Goal: Transaction & Acquisition: Purchase product/service

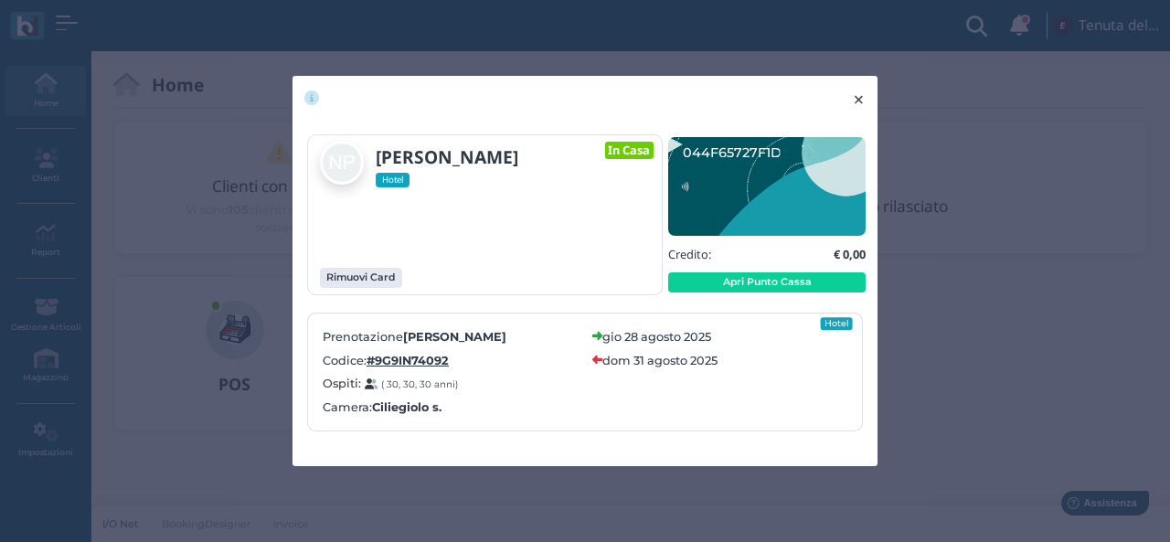
click at [866, 92] on button "× close" at bounding box center [858, 99] width 37 height 47
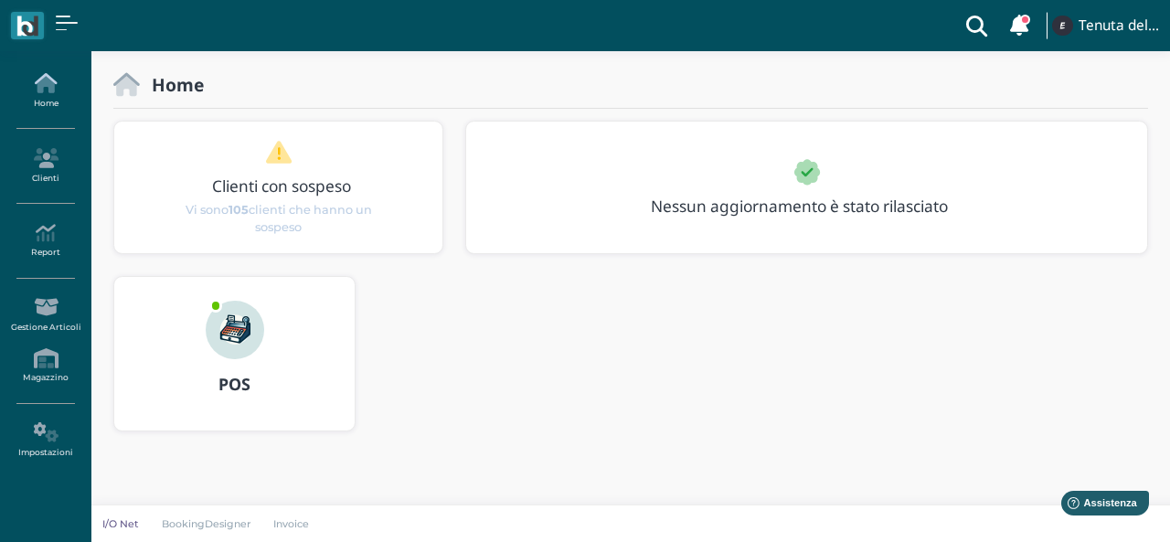
click at [49, 85] on icon at bounding box center [44, 83] width 79 height 20
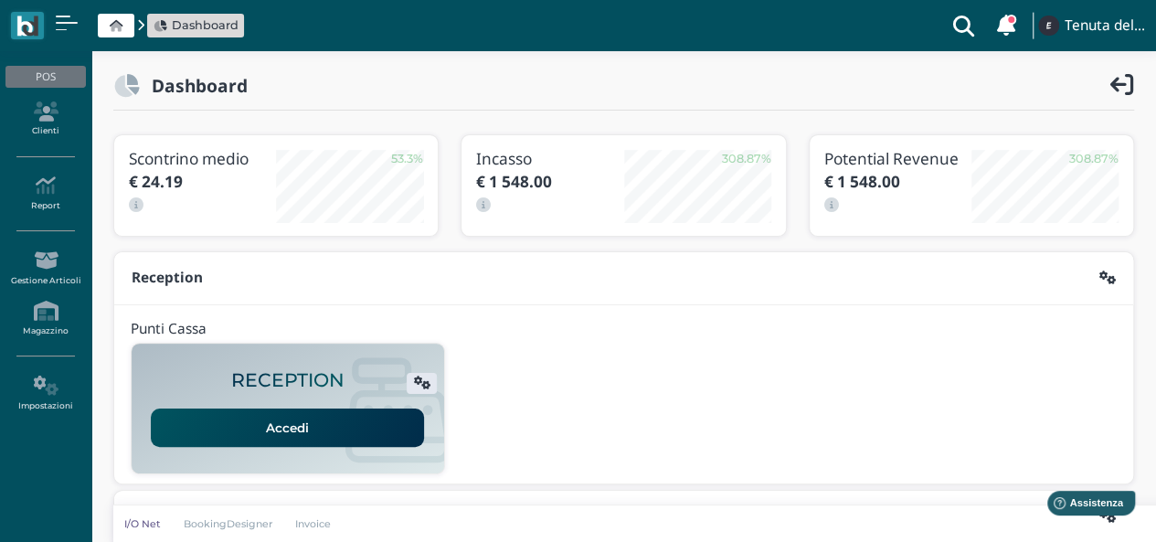
click at [296, 418] on link "Accedi" at bounding box center [287, 427] width 273 height 38
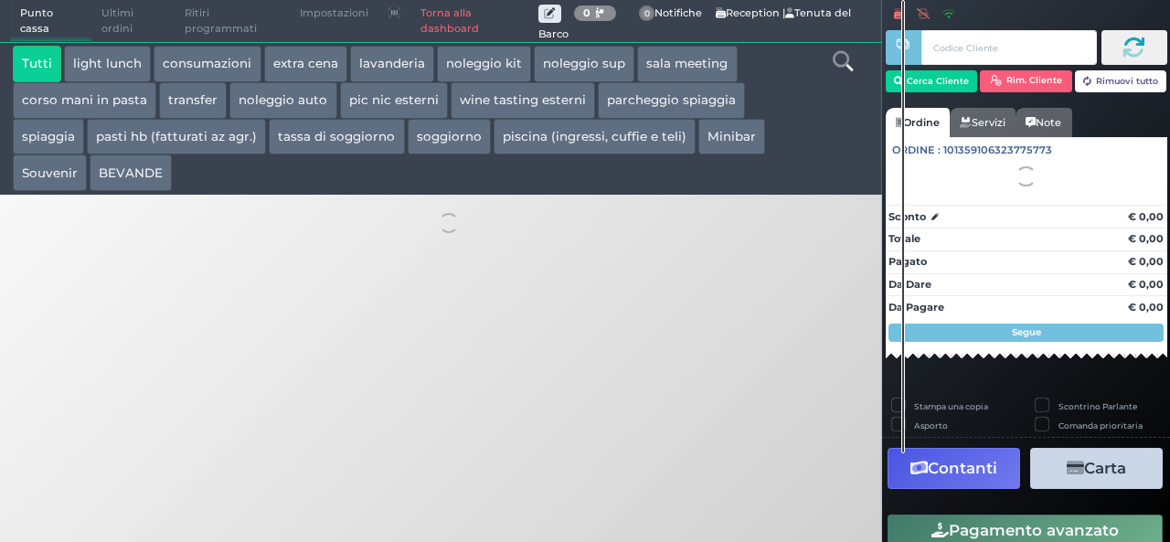
drag, startPoint x: 0, startPoint y: 0, endPoint x: 313, endPoint y: 60, distance: 319.2
click at [310, 63] on button "extra cena" at bounding box center [305, 64] width 83 height 37
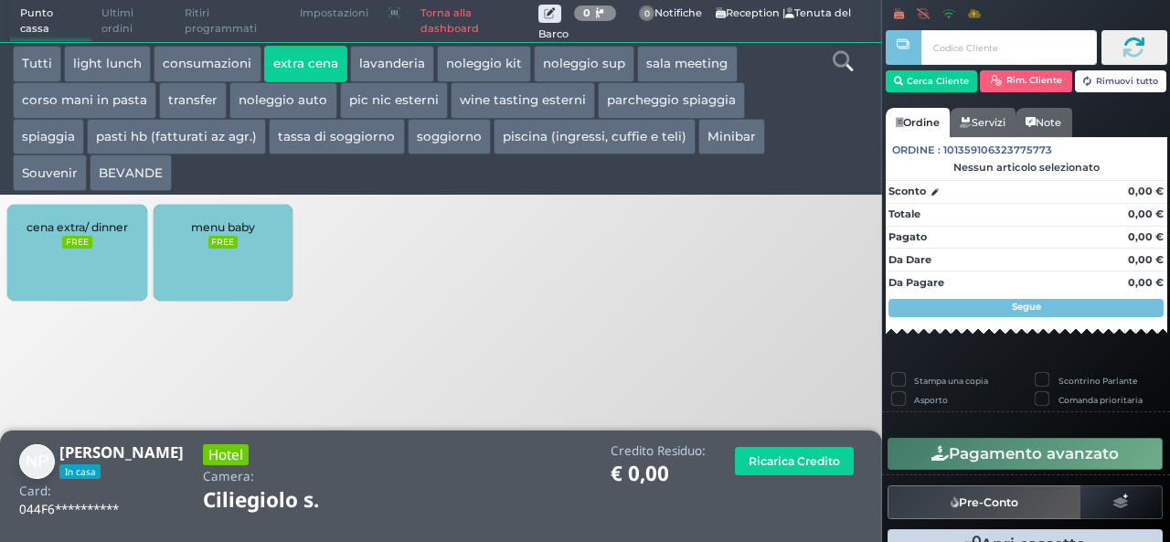
click at [84, 256] on div "cena extra/ dinner FREE" at bounding box center [76, 253] width 139 height 96
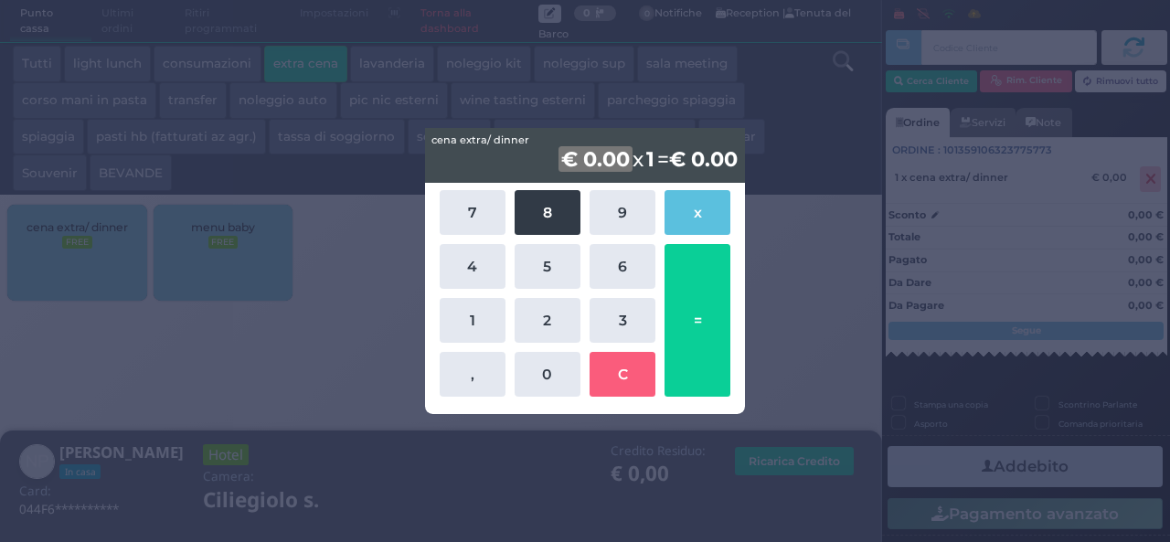
click at [545, 220] on button "8" at bounding box center [547, 212] width 66 height 45
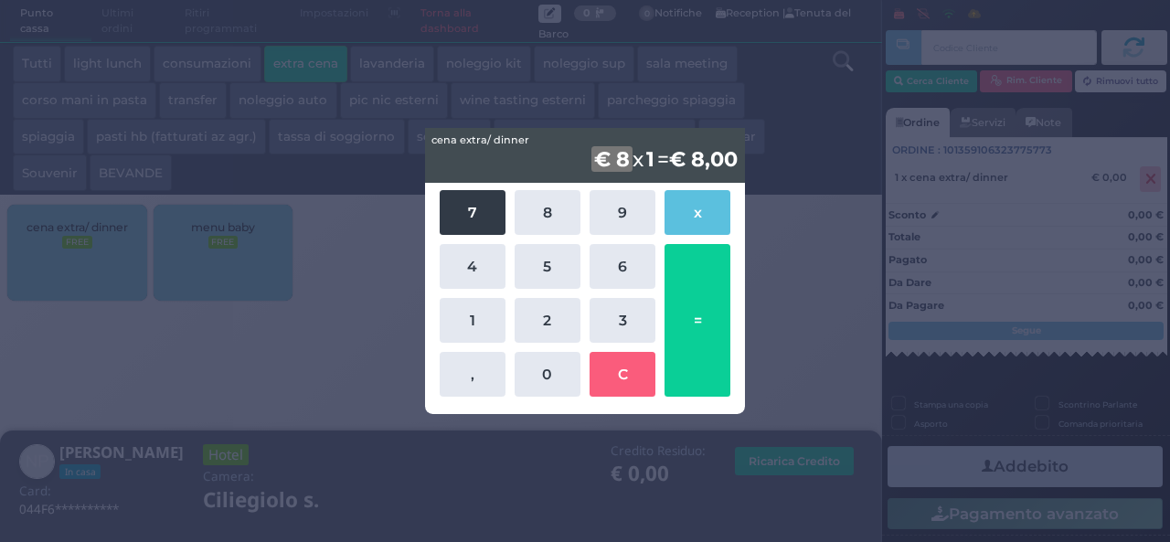
click at [487, 219] on button "7" at bounding box center [472, 212] width 66 height 45
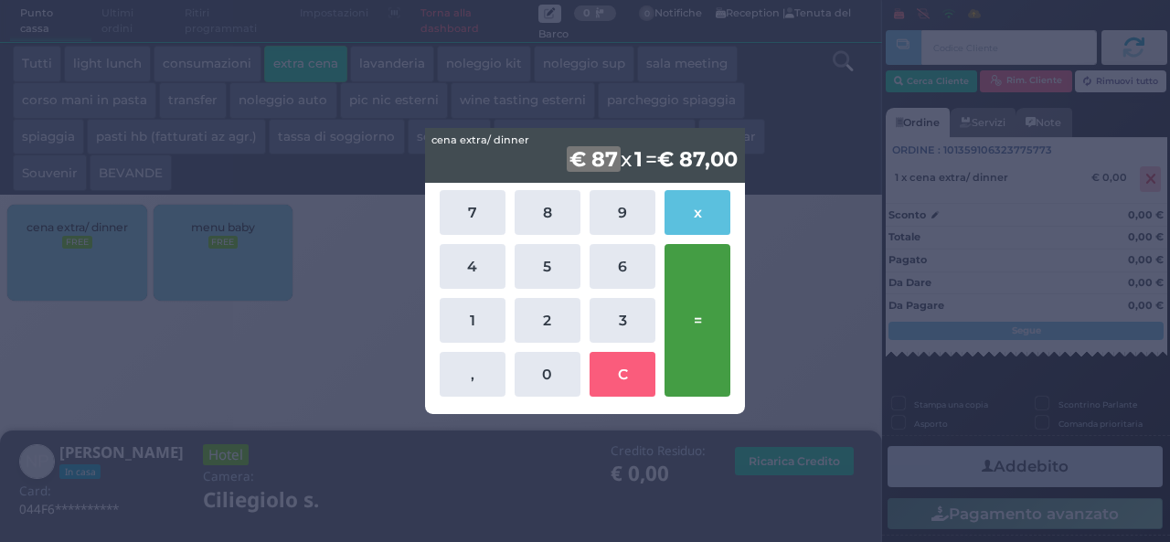
click at [707, 312] on button "=" at bounding box center [697, 320] width 66 height 153
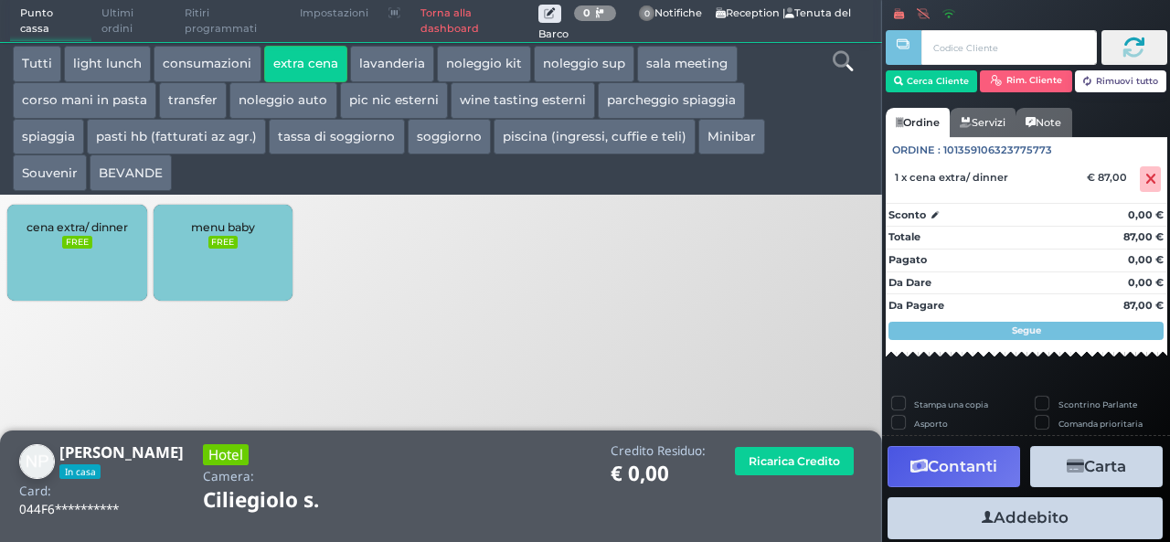
click at [1025, 520] on button "Addebito" at bounding box center [1024, 517] width 275 height 41
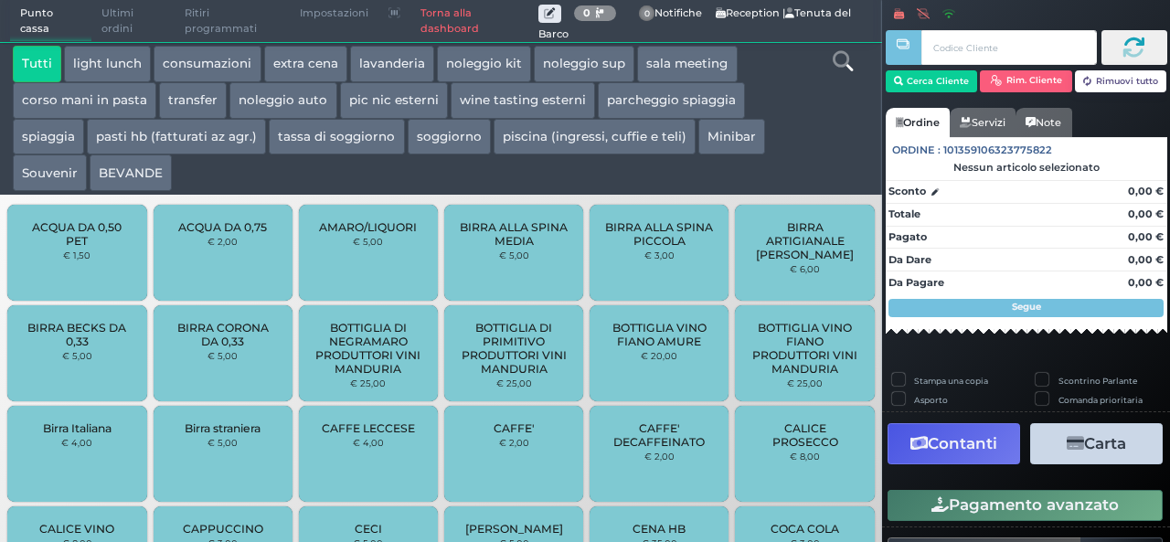
click at [322, 63] on button "extra cena" at bounding box center [305, 64] width 83 height 37
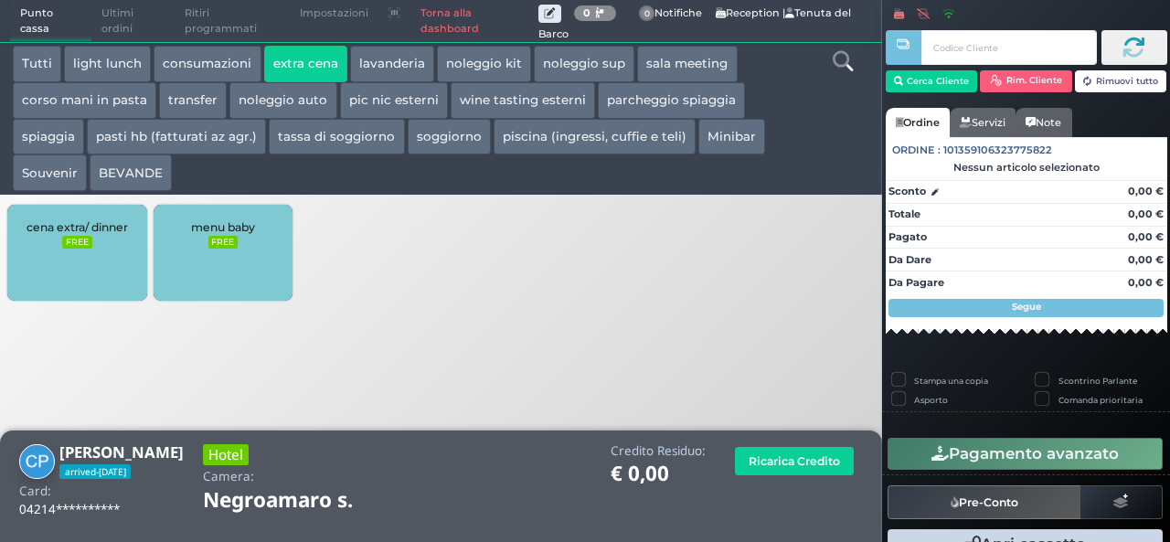
click at [106, 279] on div "cena extra/ dinner FREE" at bounding box center [76, 253] width 139 height 96
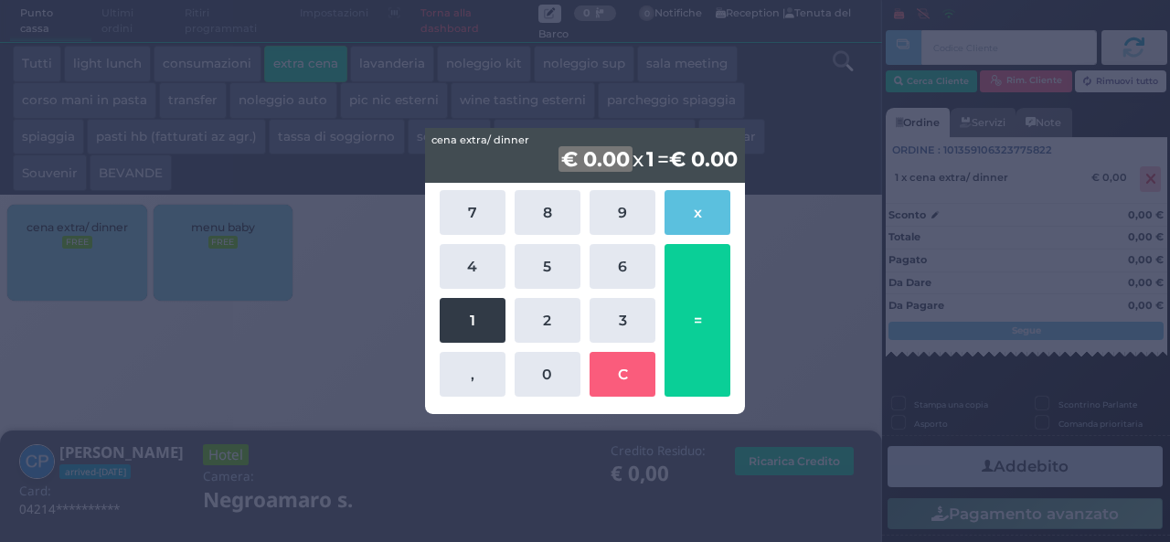
click at [441, 323] on button "1" at bounding box center [472, 320] width 66 height 45
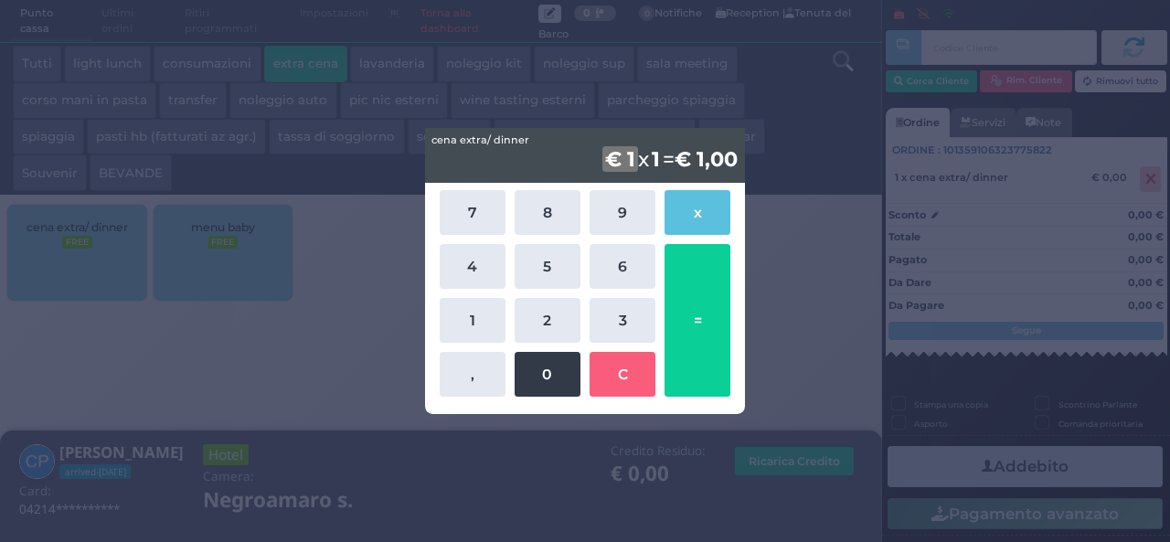
click at [534, 372] on button "0" at bounding box center [547, 374] width 66 height 45
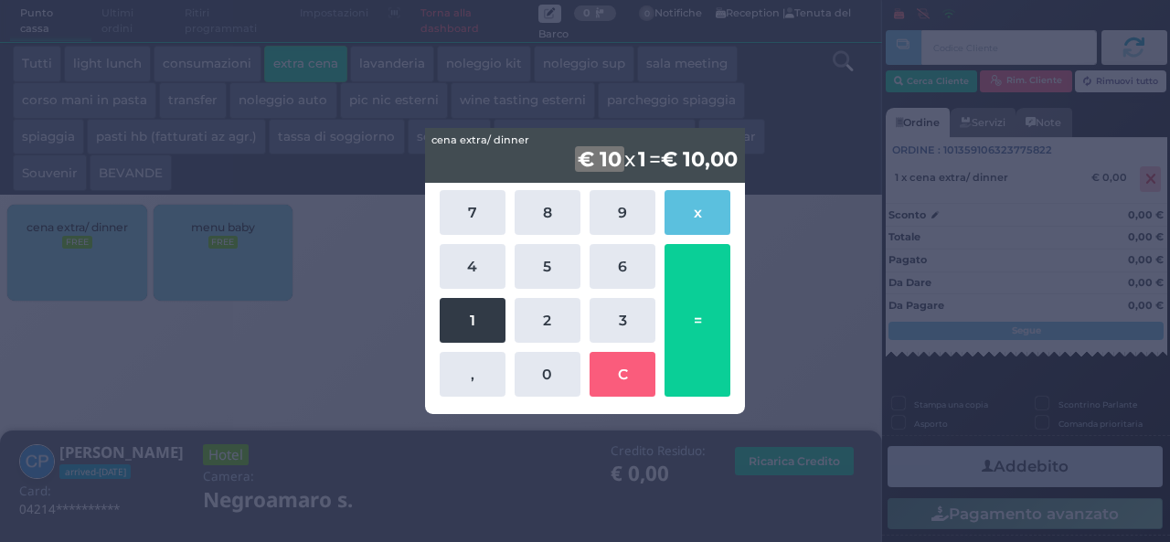
click at [488, 319] on button "1" at bounding box center [472, 320] width 66 height 45
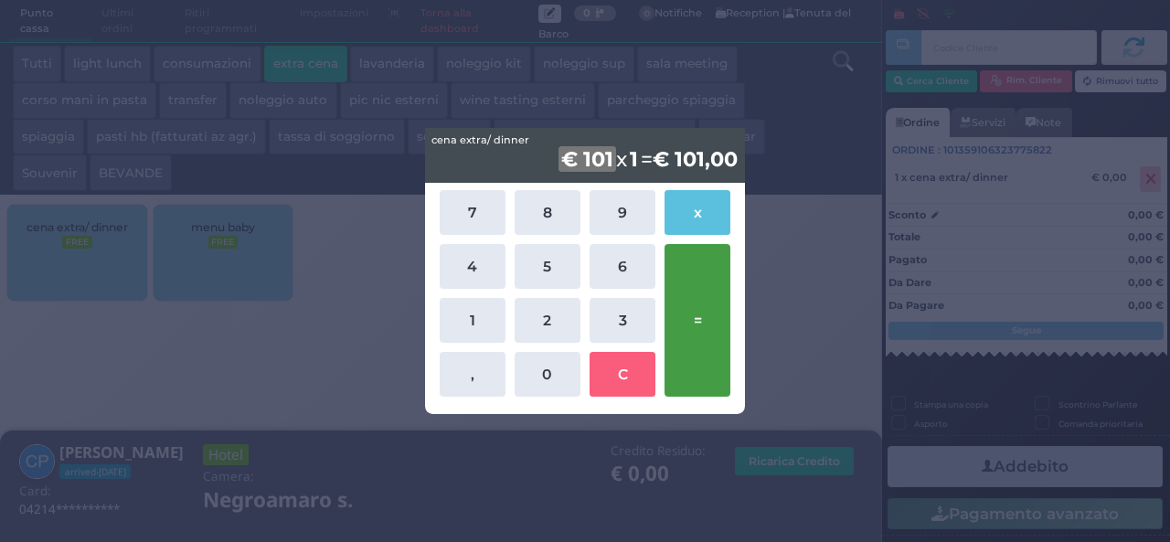
click at [689, 313] on button "=" at bounding box center [697, 320] width 66 height 153
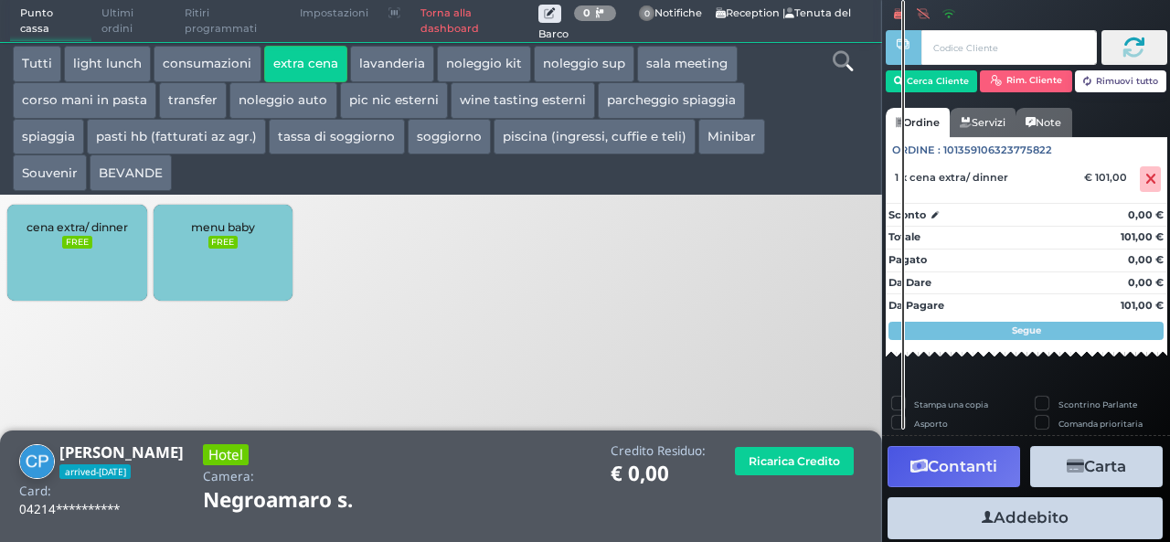
click at [1107, 527] on button "Addebito" at bounding box center [1024, 517] width 275 height 41
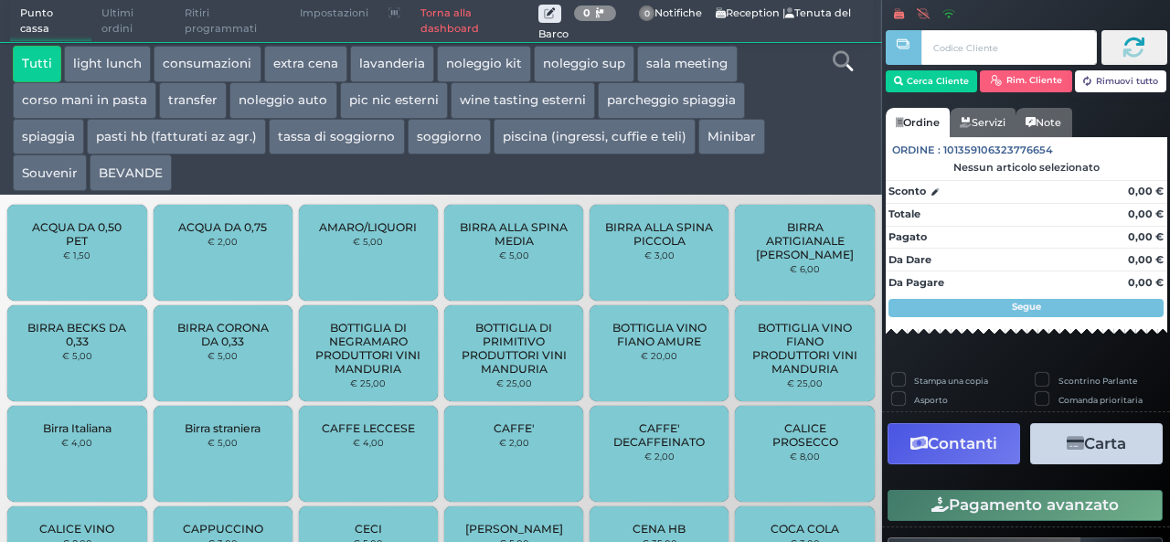
click at [303, 69] on button "extra cena" at bounding box center [305, 64] width 83 height 37
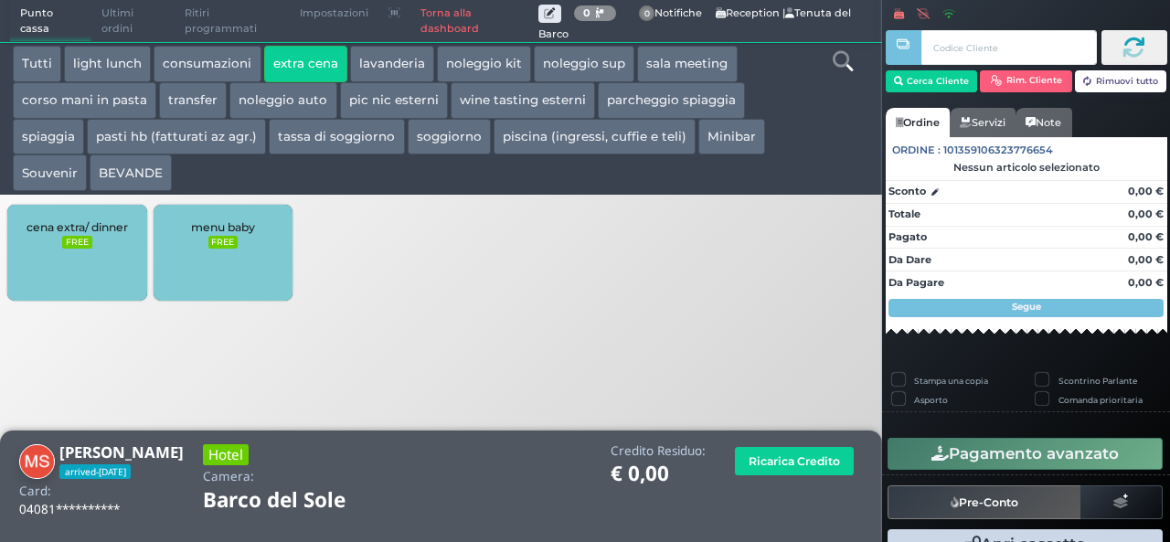
click at [69, 207] on div "cena extra/ dinner FREE" at bounding box center [76, 253] width 139 height 96
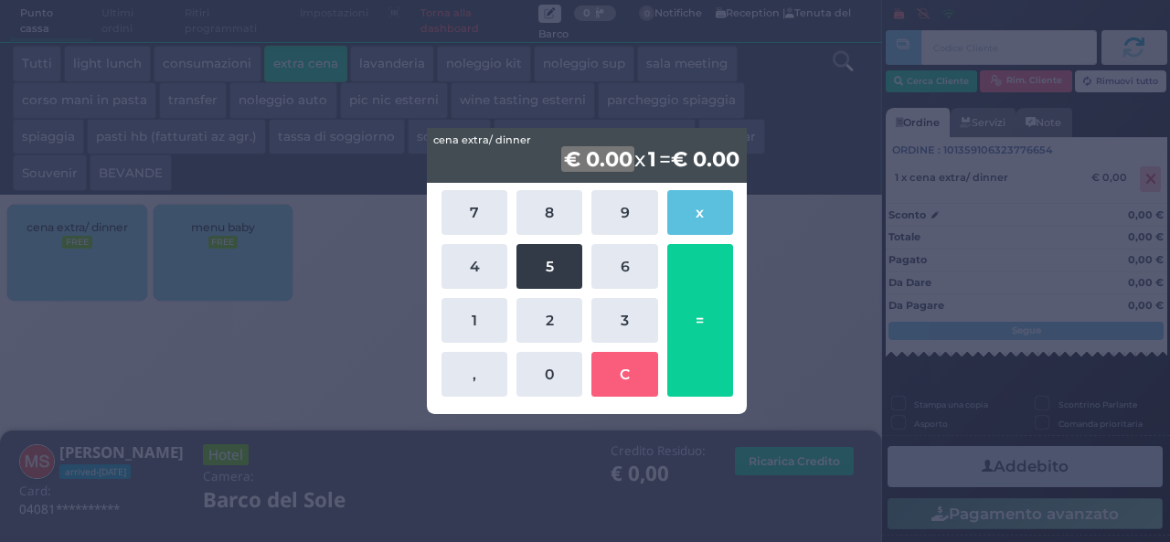
click at [545, 273] on button "5" at bounding box center [549, 266] width 66 height 45
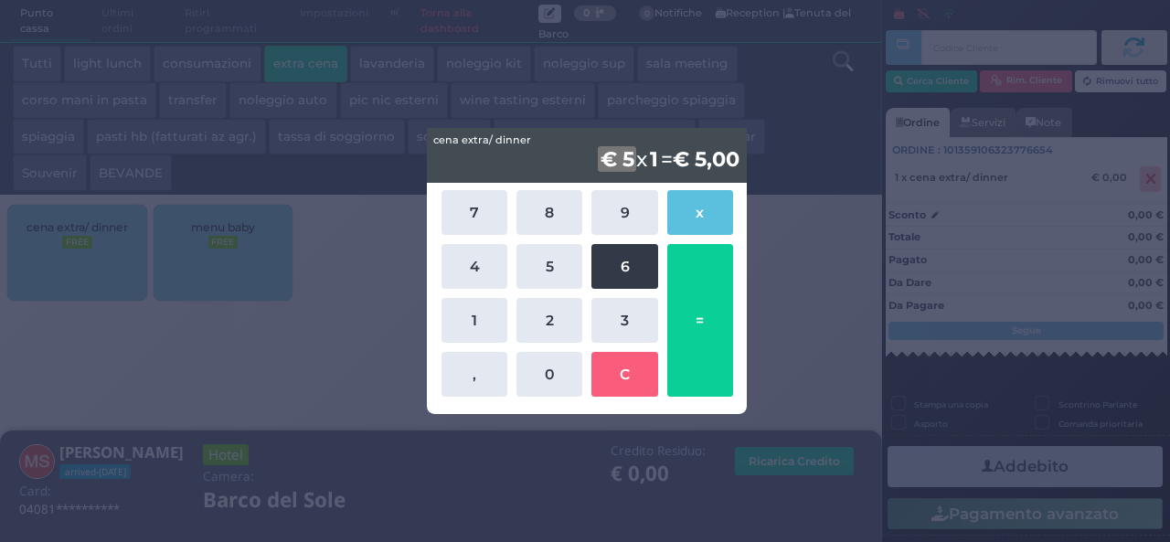
click at [619, 271] on button "6" at bounding box center [624, 266] width 66 height 45
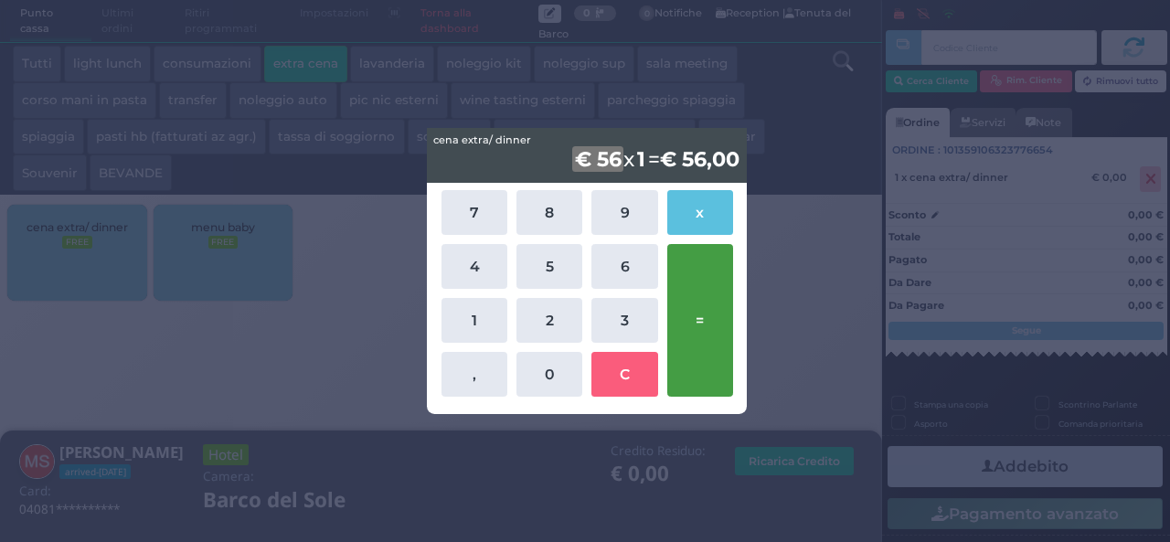
click at [715, 318] on button "=" at bounding box center [700, 320] width 66 height 153
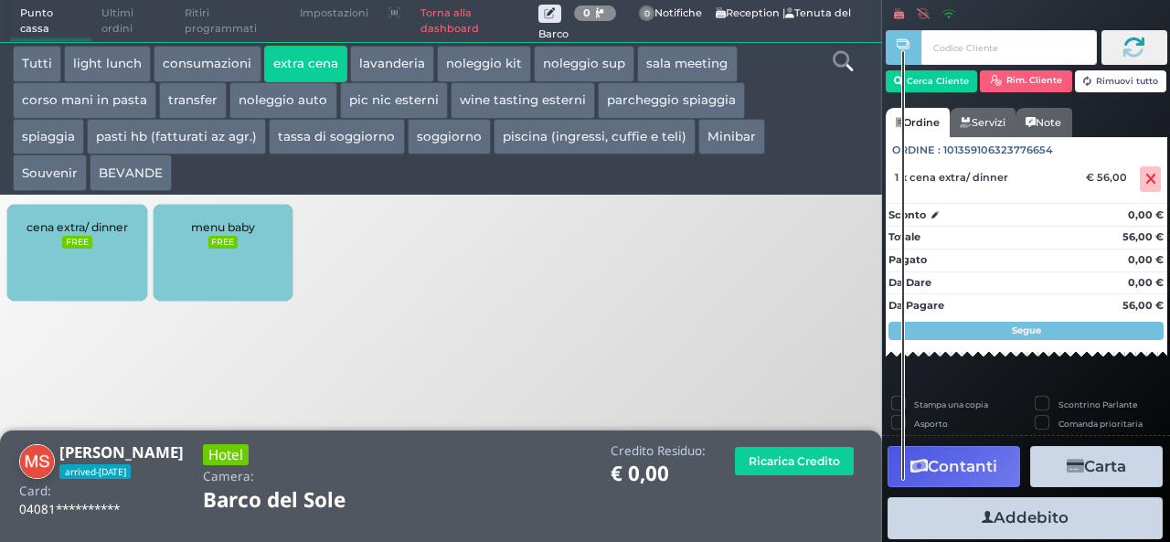
scroll to position [104, 0]
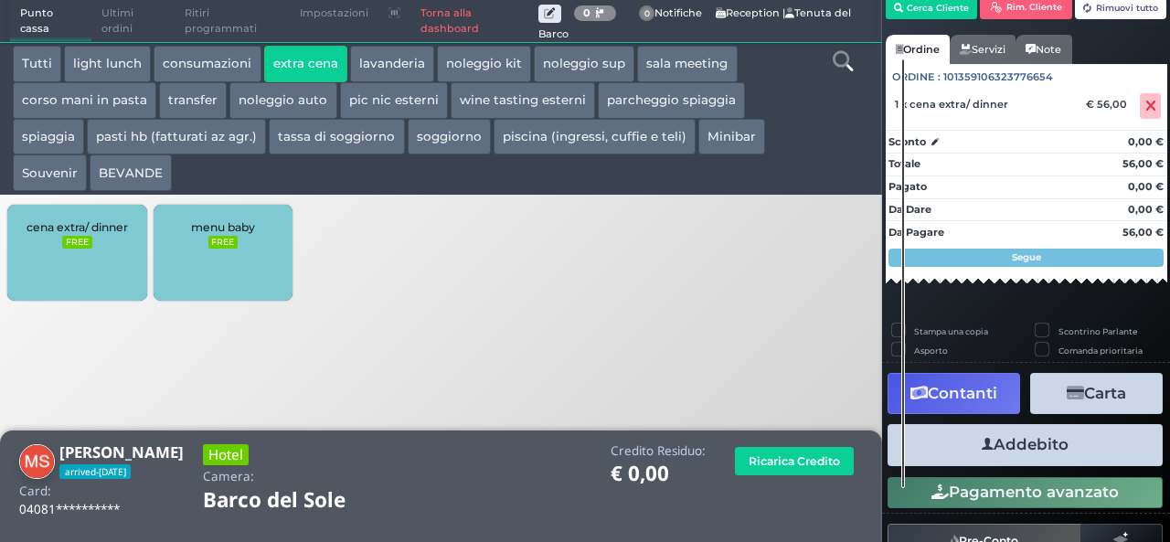
click at [1038, 445] on button "Addebito" at bounding box center [1024, 444] width 275 height 41
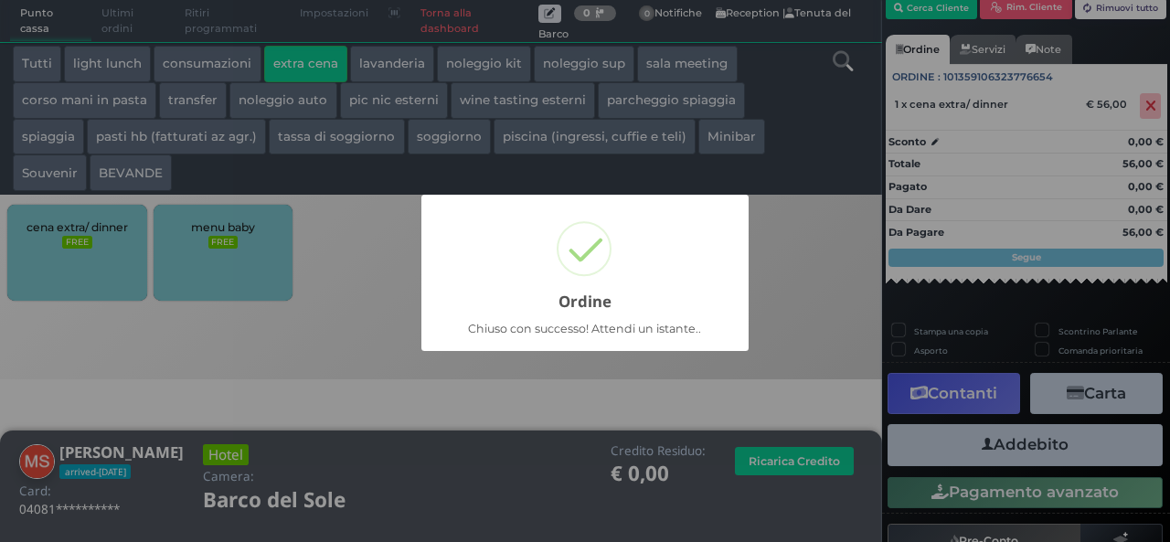
scroll to position [52, 0]
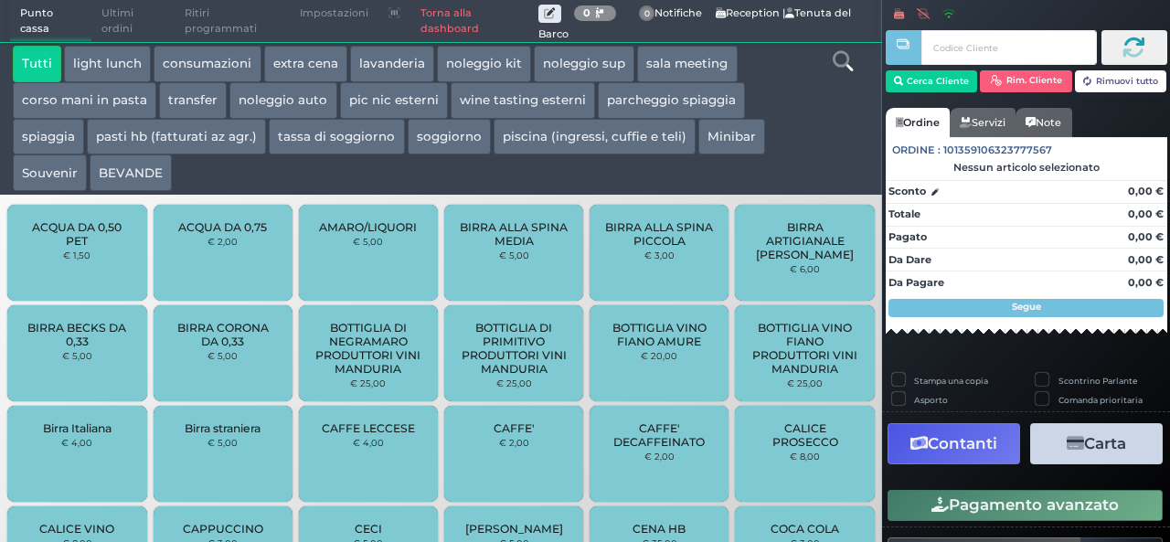
click at [295, 57] on button "extra cena" at bounding box center [305, 64] width 83 height 37
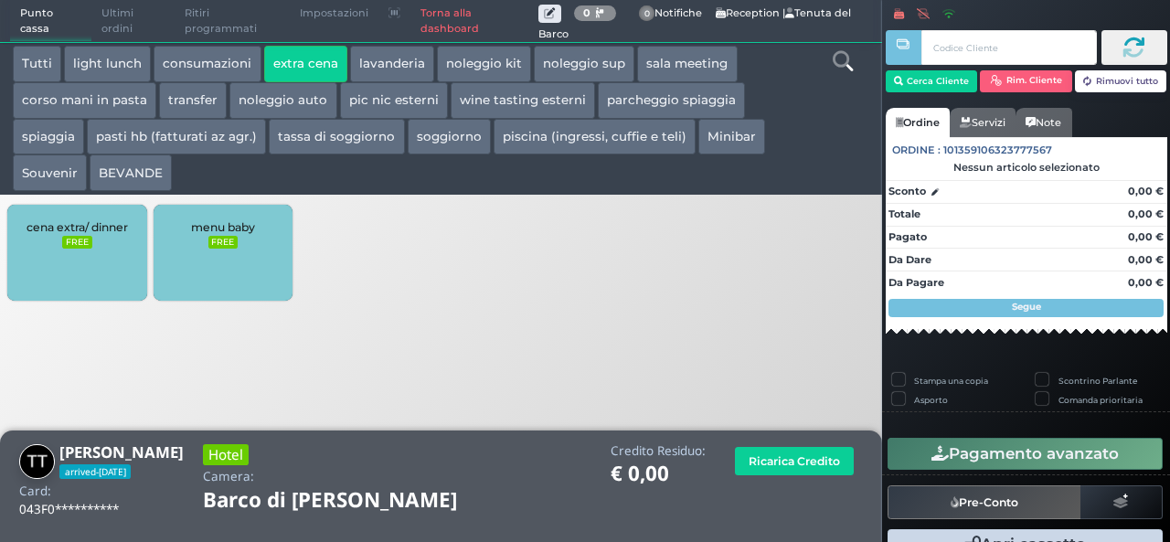
click at [78, 255] on div "cena extra/ dinner FREE" at bounding box center [76, 253] width 139 height 96
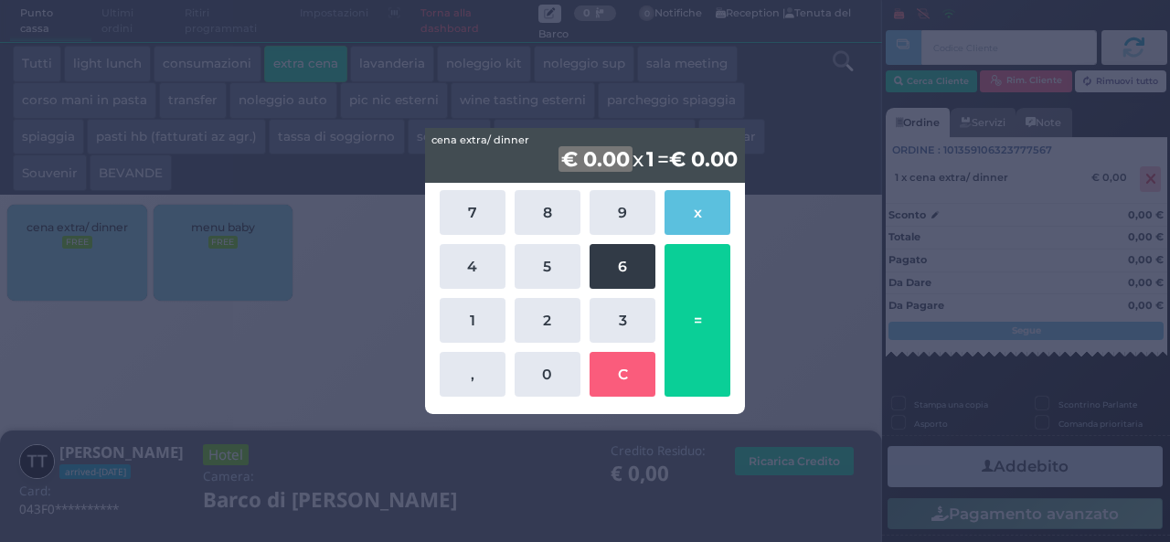
drag, startPoint x: 618, startPoint y: 279, endPoint x: 618, endPoint y: 262, distance: 16.4
click at [618, 277] on button "6" at bounding box center [622, 266] width 66 height 45
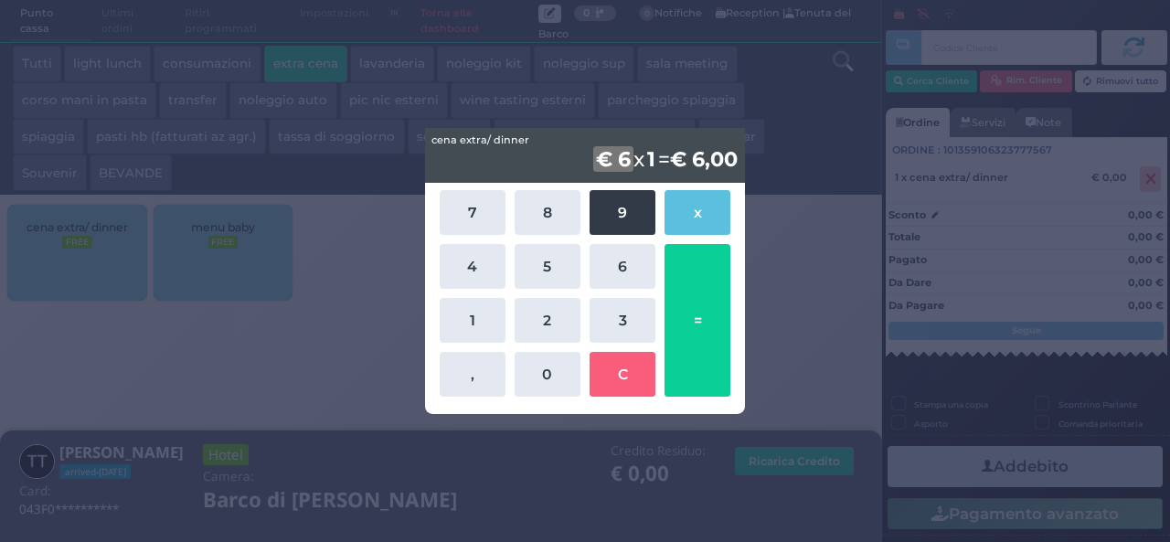
click at [619, 228] on button "9" at bounding box center [622, 212] width 66 height 45
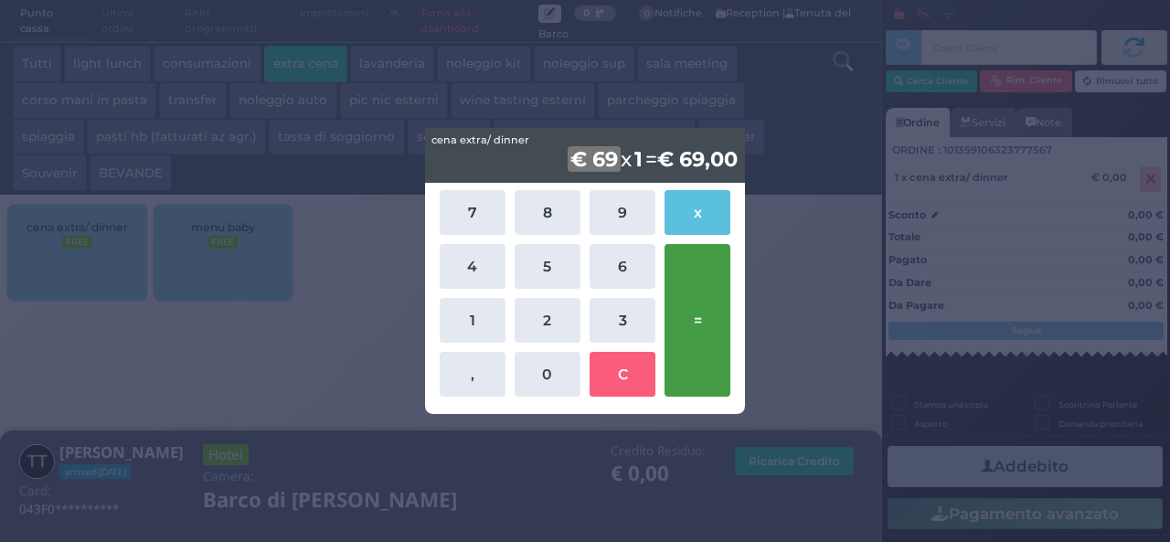
click at [704, 305] on button "=" at bounding box center [697, 320] width 66 height 153
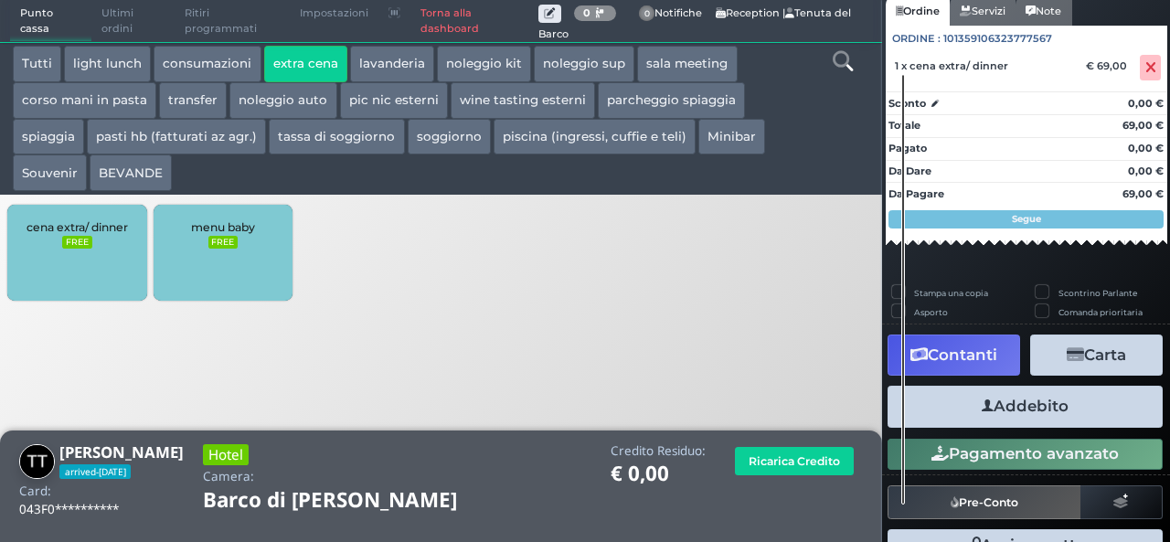
scroll to position [162, 0]
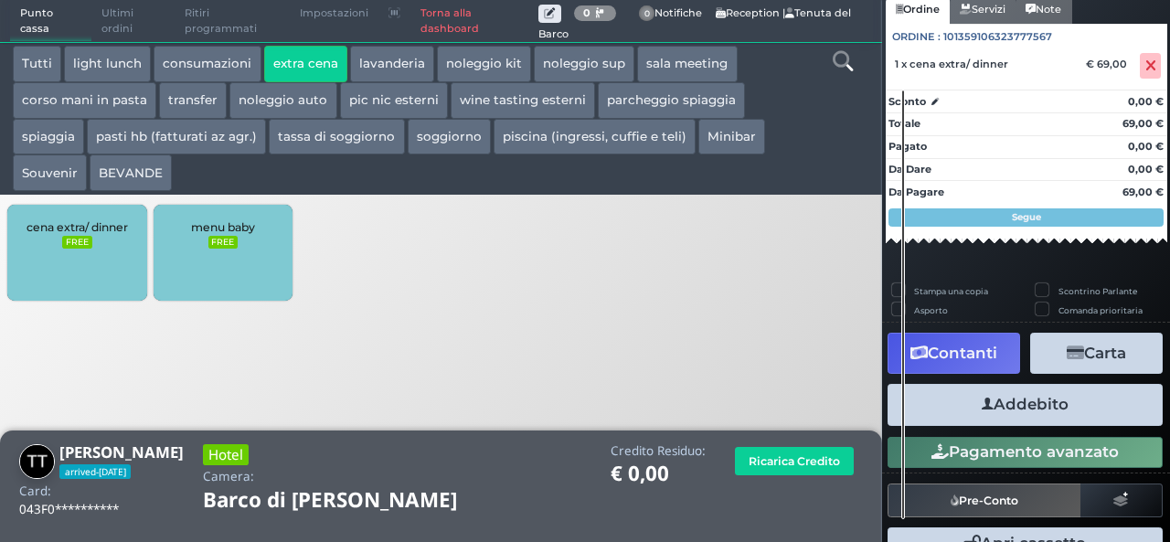
click at [1044, 404] on button "Addebito" at bounding box center [1024, 404] width 275 height 41
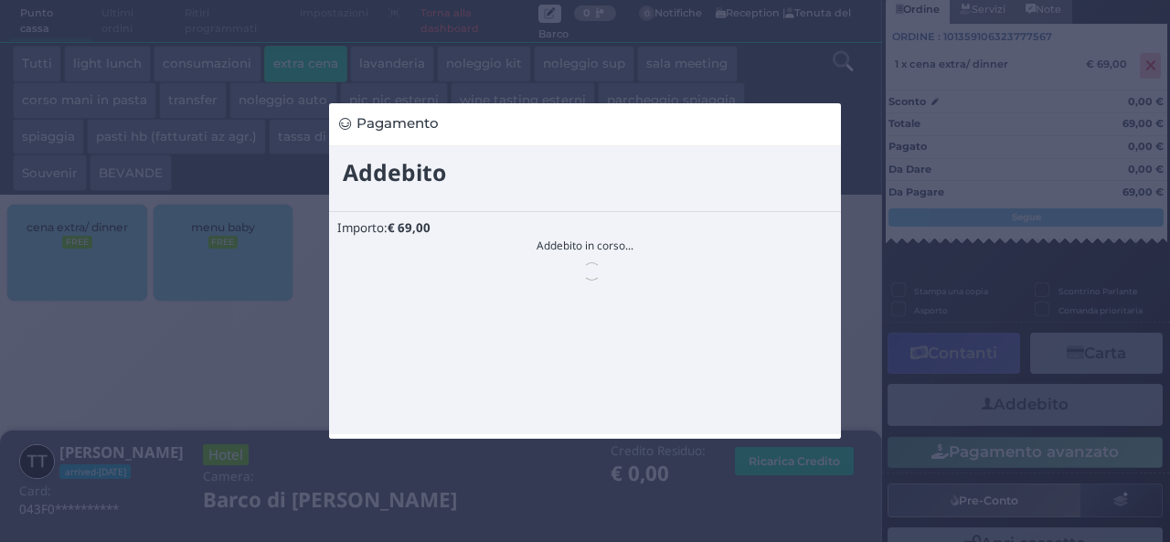
scroll to position [0, 0]
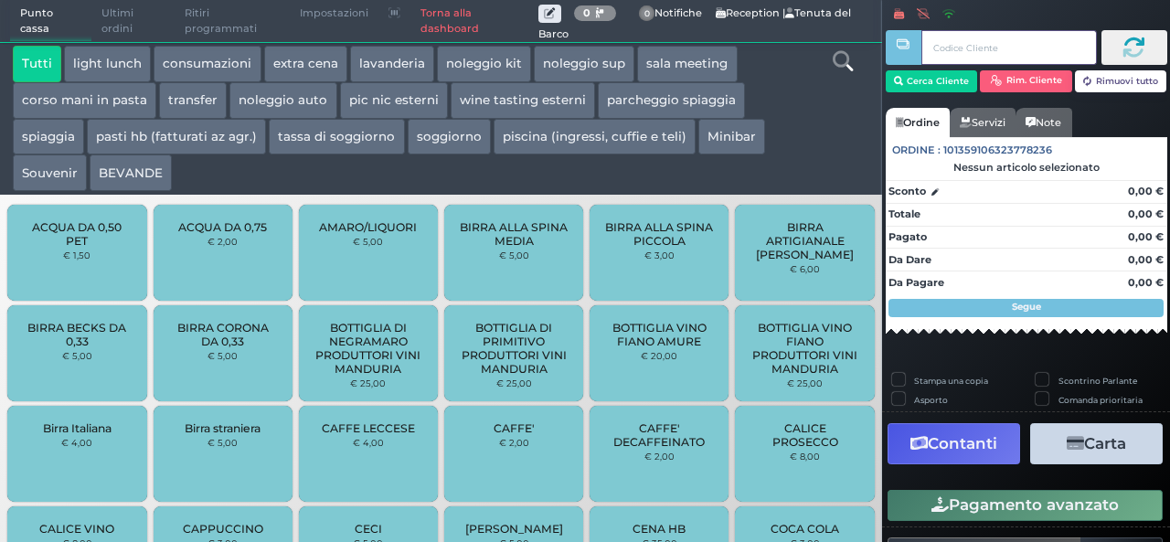
scroll to position [391, 0]
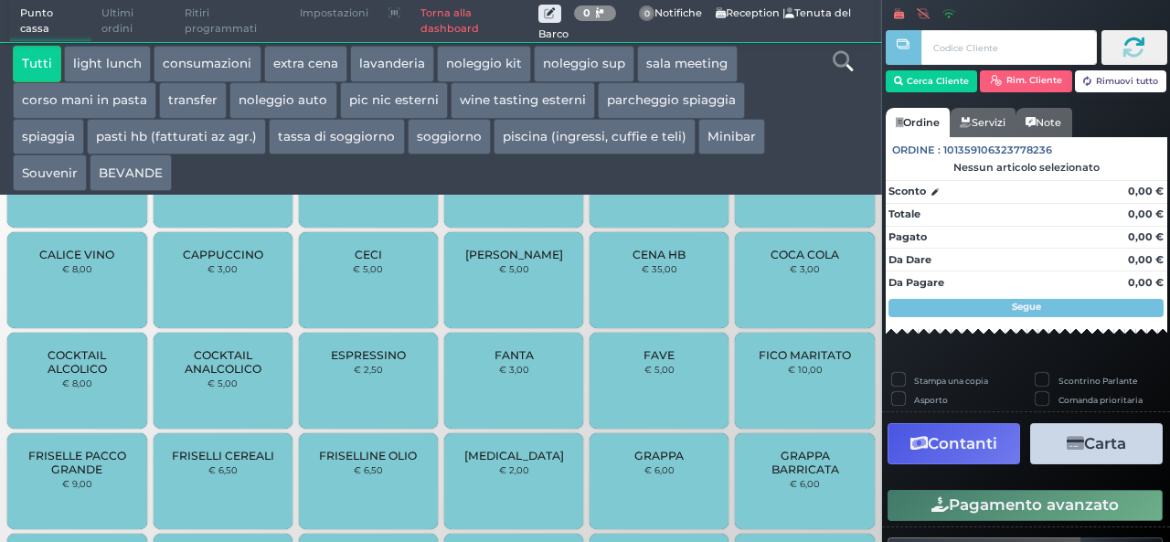
click at [310, 58] on button "extra cena" at bounding box center [305, 64] width 83 height 37
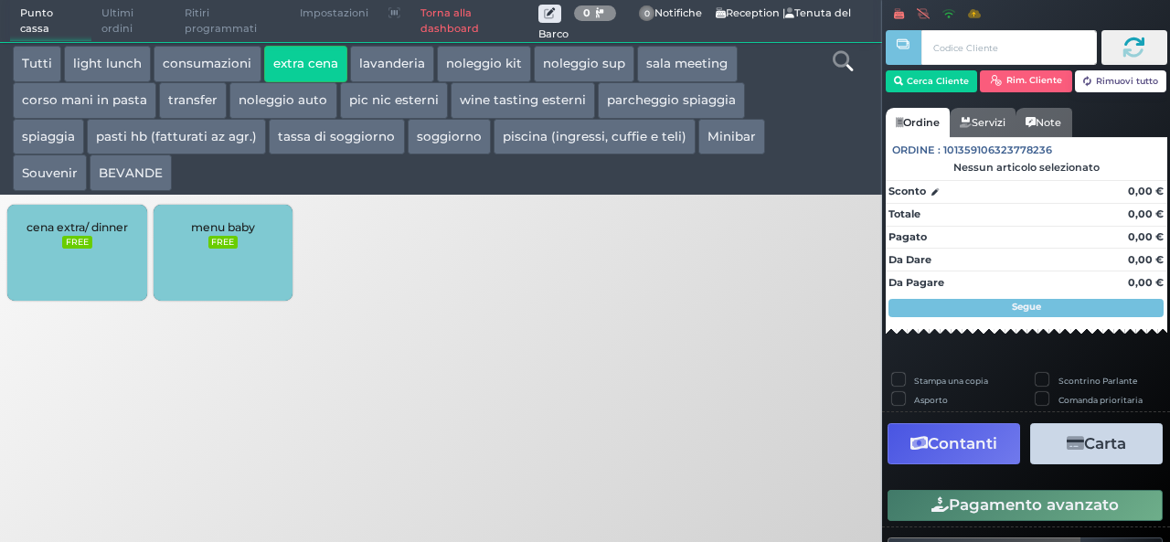
scroll to position [0, 0]
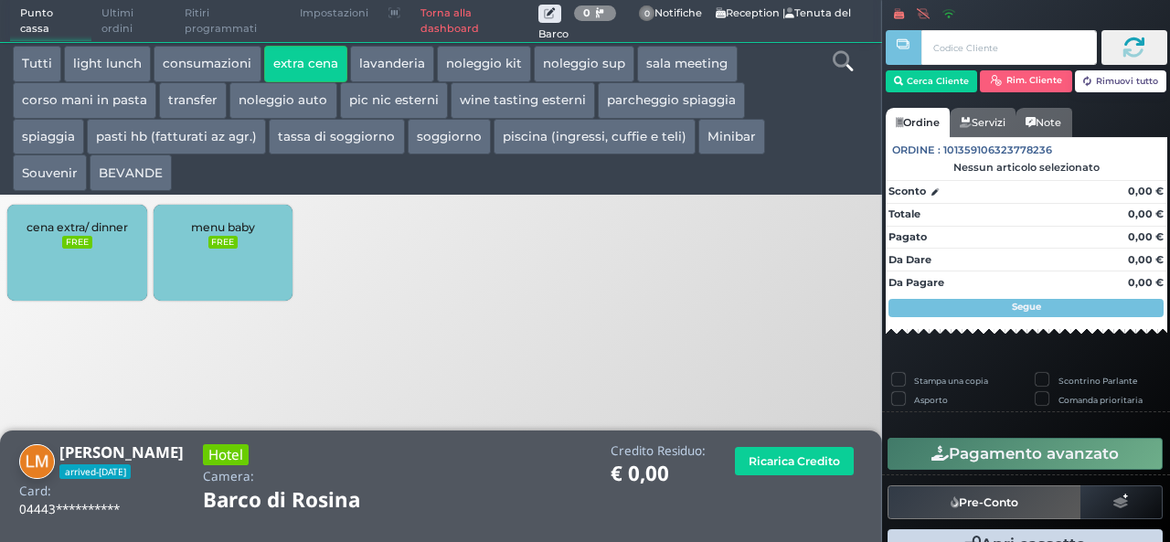
click at [89, 257] on div "cena extra/ dinner FREE" at bounding box center [76, 253] width 139 height 96
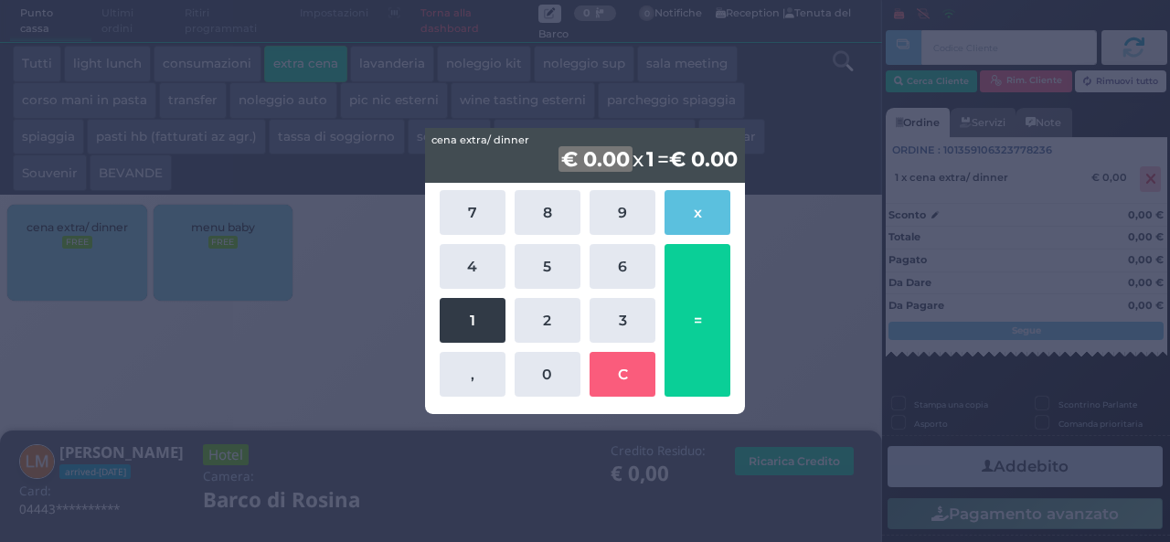
click at [471, 310] on button "1" at bounding box center [472, 320] width 66 height 45
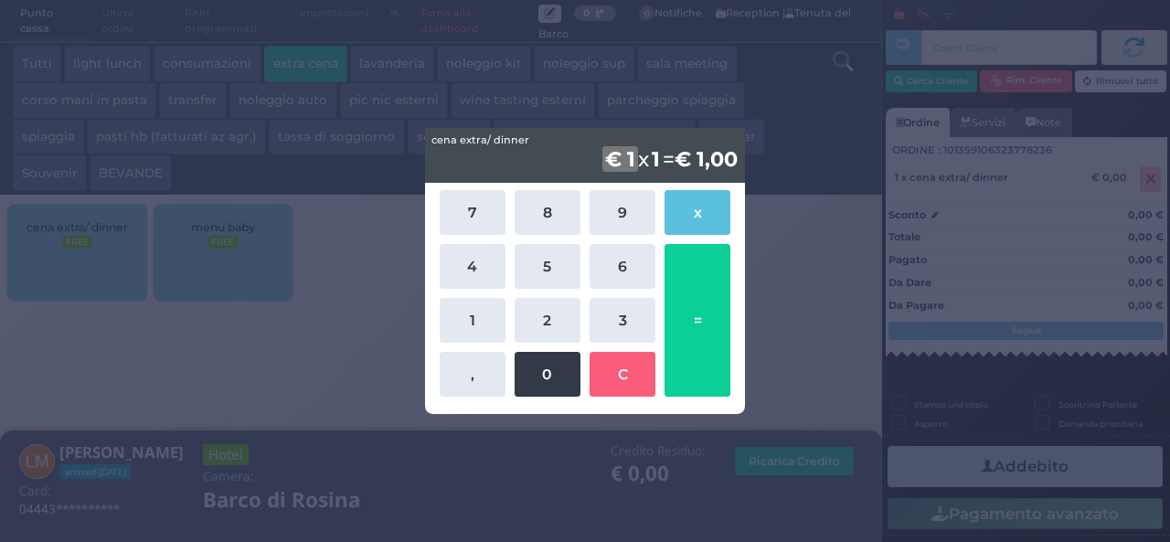
click at [545, 389] on button "0" at bounding box center [547, 374] width 66 height 45
click at [548, 386] on button "0" at bounding box center [547, 374] width 66 height 45
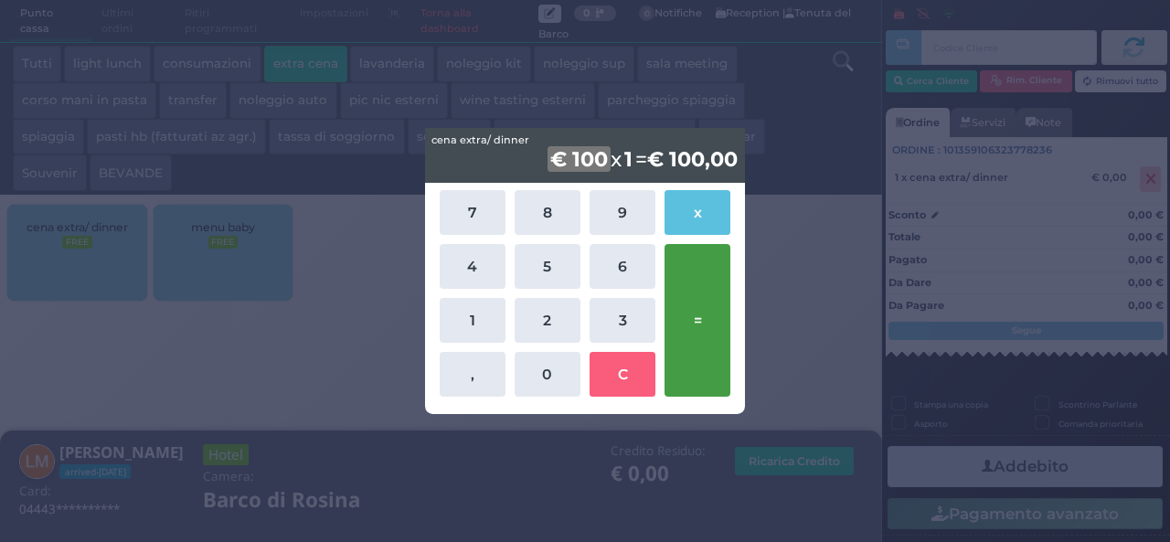
click at [696, 290] on button "=" at bounding box center [697, 320] width 66 height 153
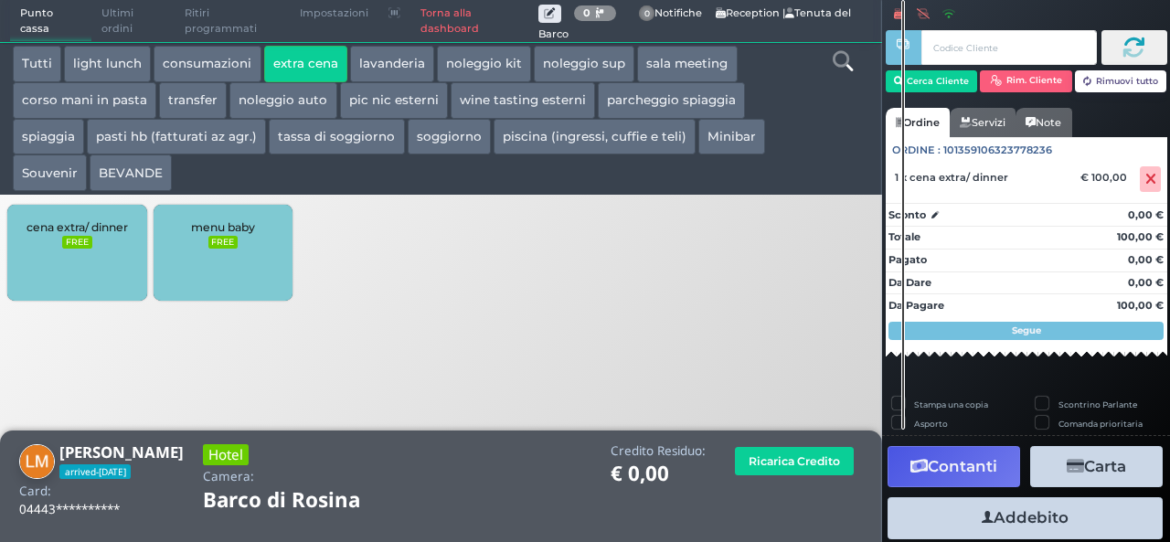
click at [1044, 516] on button "Addebito" at bounding box center [1024, 517] width 275 height 41
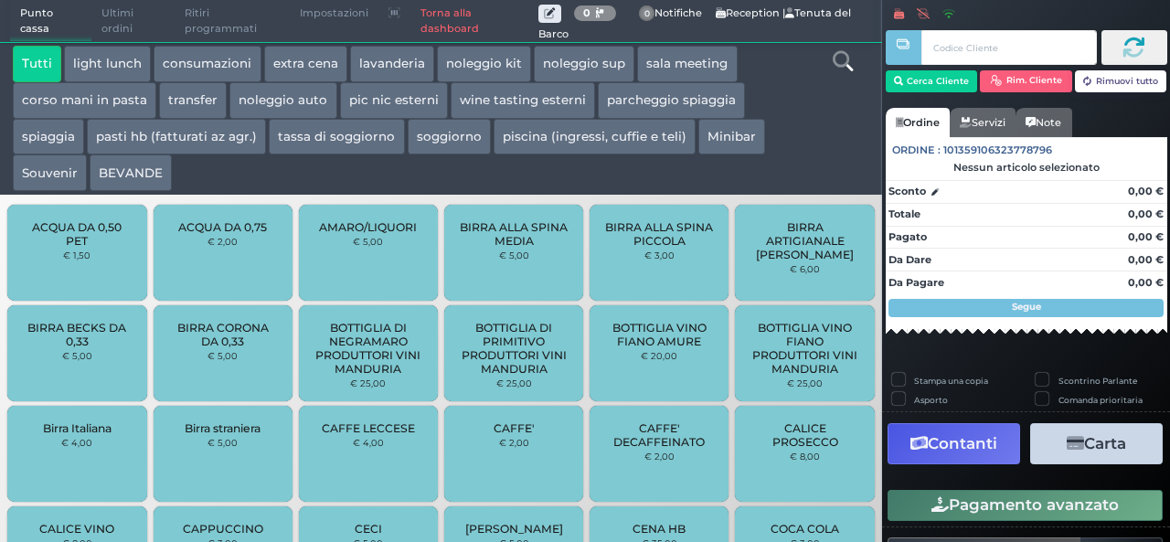
click at [303, 68] on button "extra cena" at bounding box center [305, 64] width 83 height 37
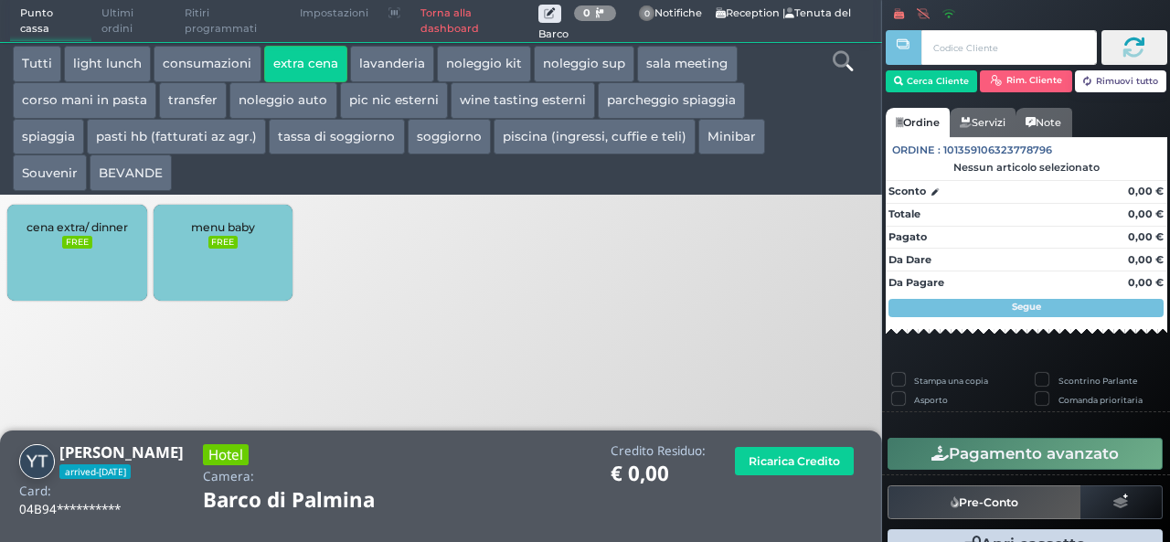
click at [114, 256] on div "cena extra/ dinner FREE" at bounding box center [76, 253] width 139 height 96
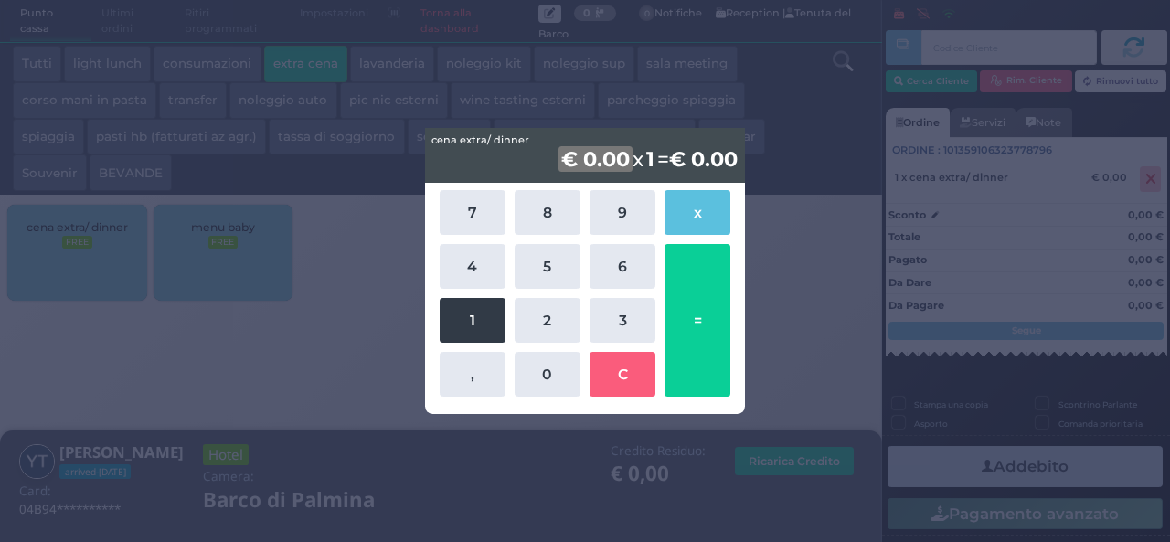
click at [475, 313] on button "1" at bounding box center [472, 320] width 66 height 45
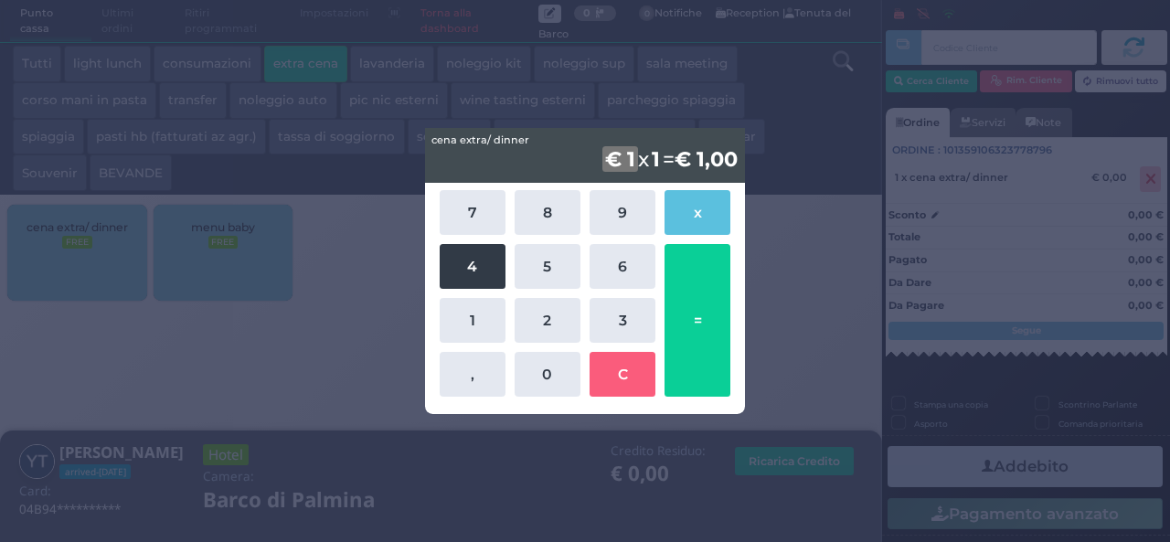
click at [492, 265] on button "4" at bounding box center [472, 266] width 66 height 45
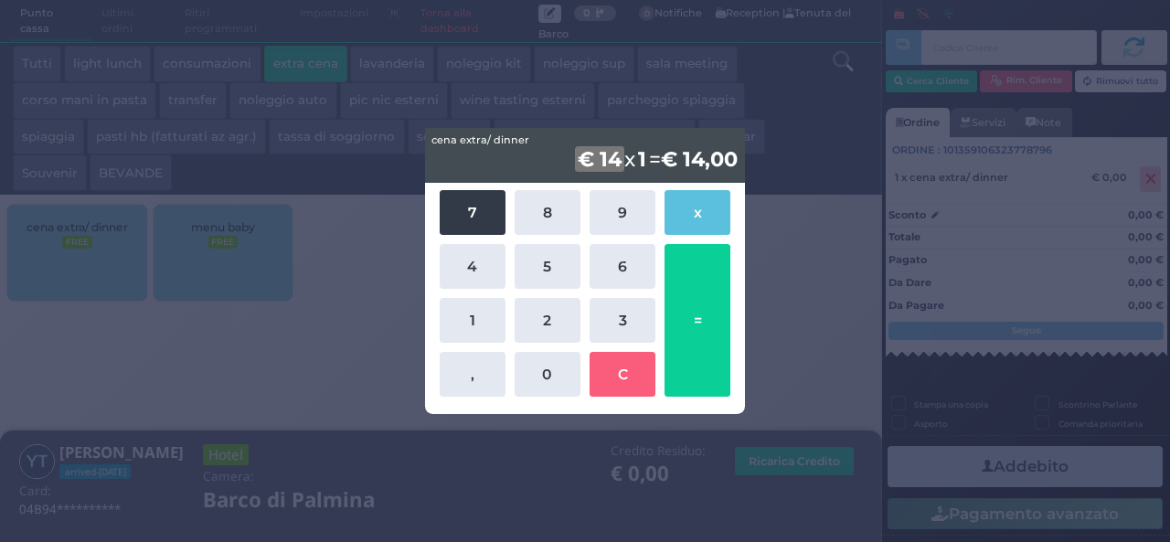
click at [471, 202] on button "7" at bounding box center [472, 212] width 66 height 45
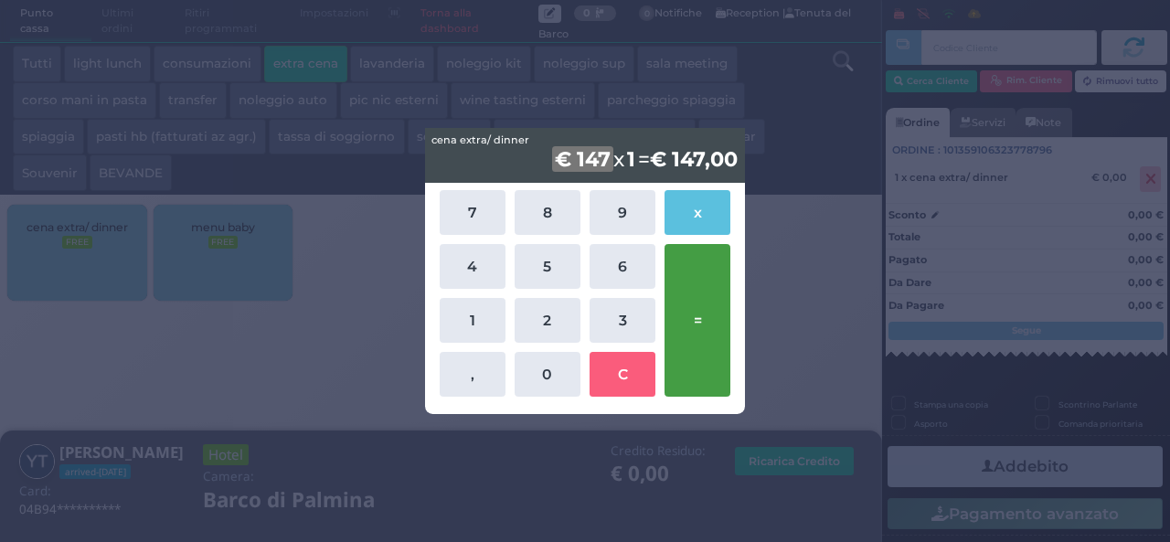
click at [705, 301] on button "=" at bounding box center [697, 320] width 66 height 153
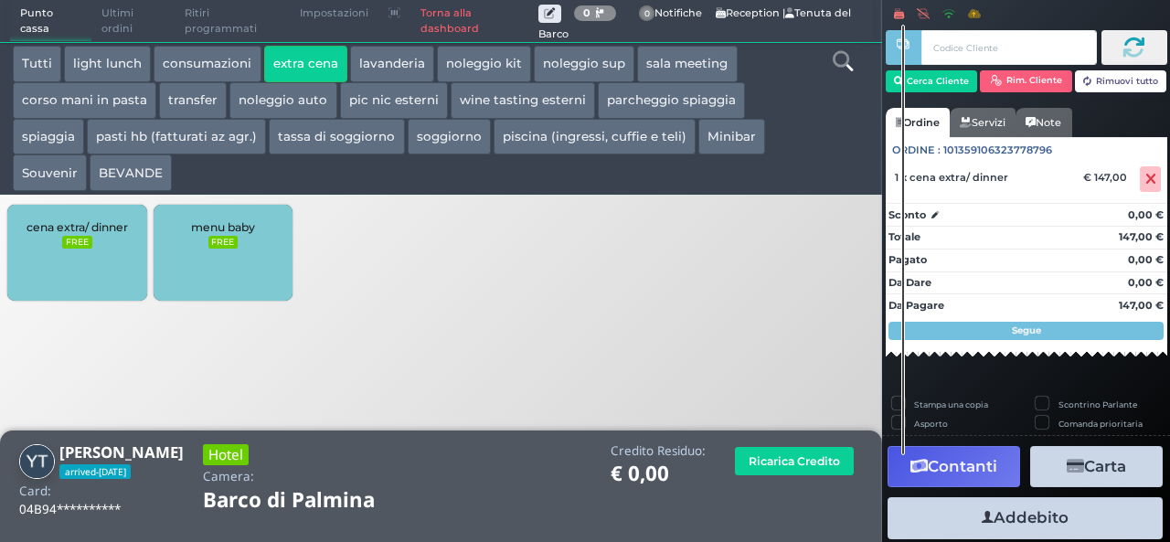
scroll to position [104, 0]
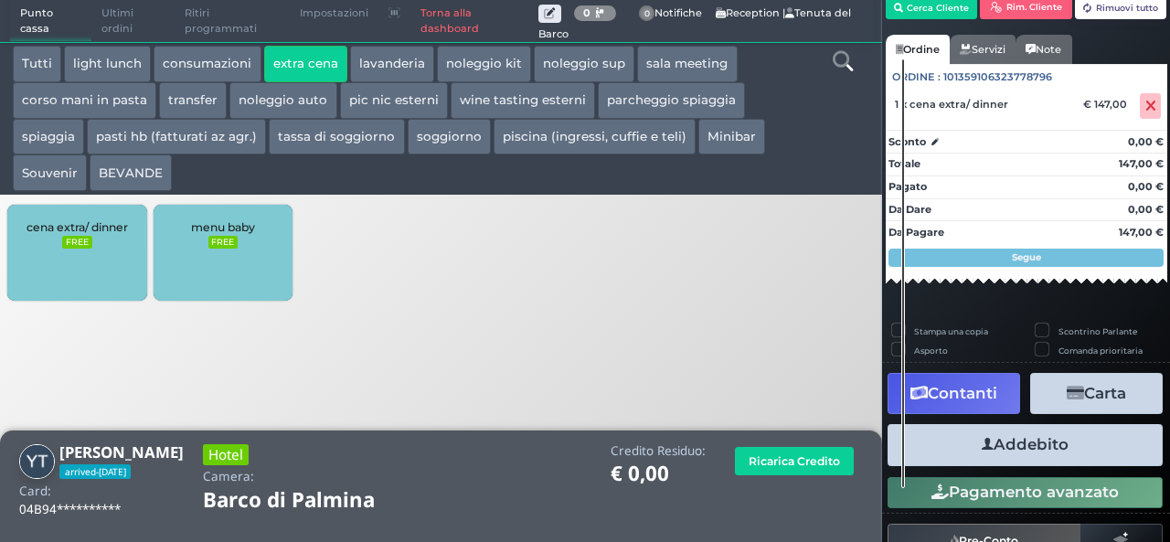
click at [1064, 441] on button "Addebito" at bounding box center [1024, 444] width 275 height 41
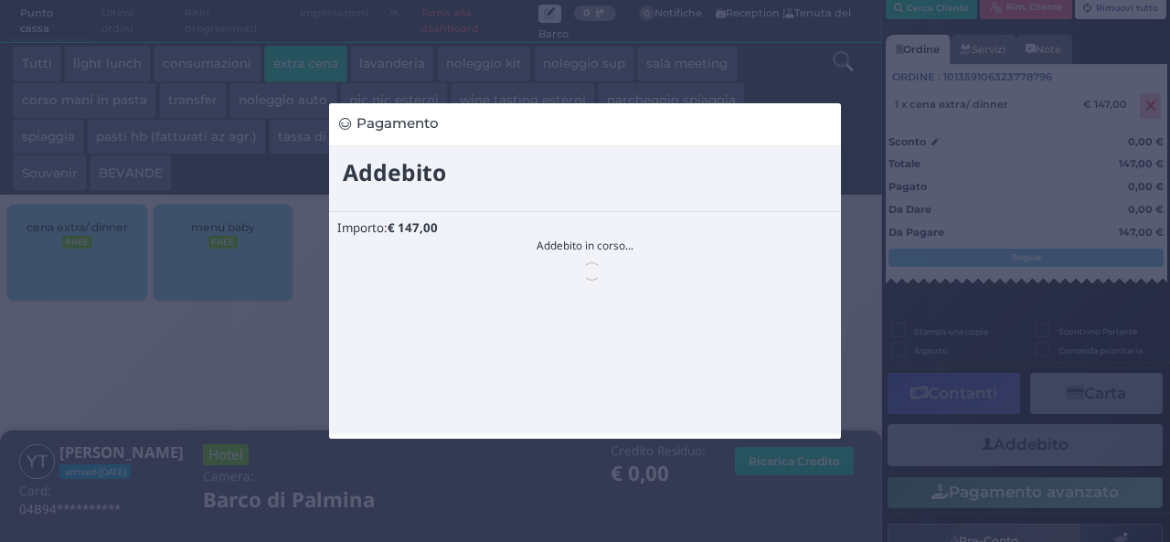
scroll to position [0, 0]
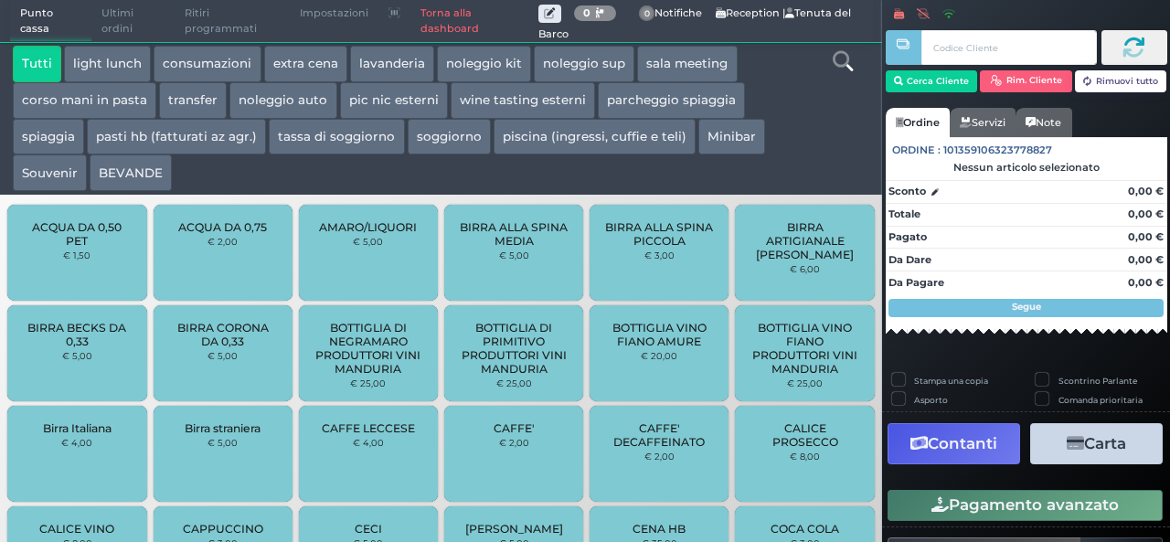
click at [299, 56] on button "extra cena" at bounding box center [305, 64] width 83 height 37
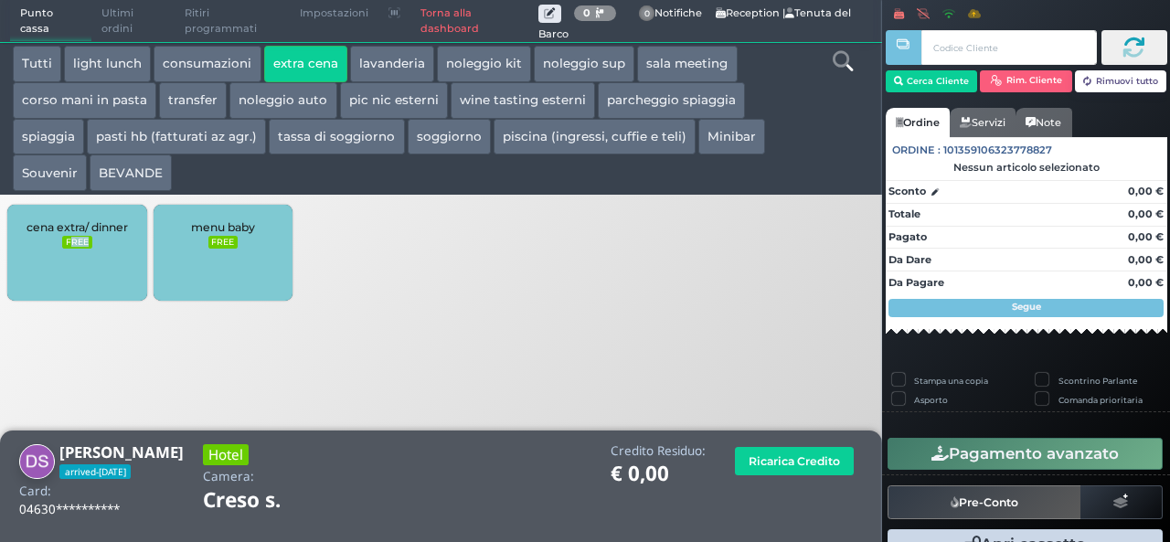
click at [74, 249] on div "cena extra/ dinner FREE" at bounding box center [76, 253] width 139 height 96
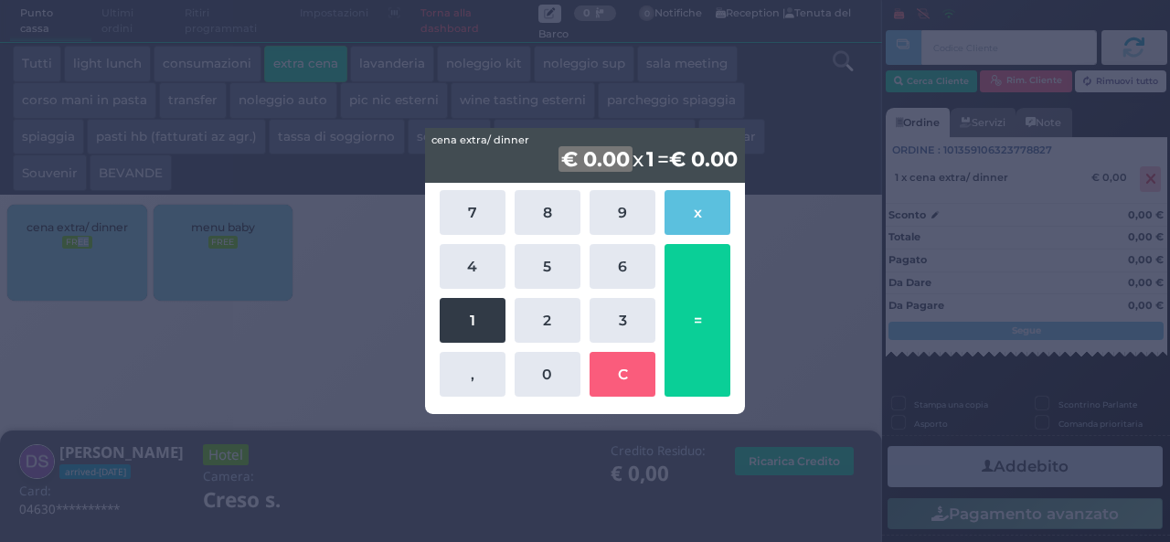
click at [472, 303] on button "1" at bounding box center [472, 320] width 66 height 45
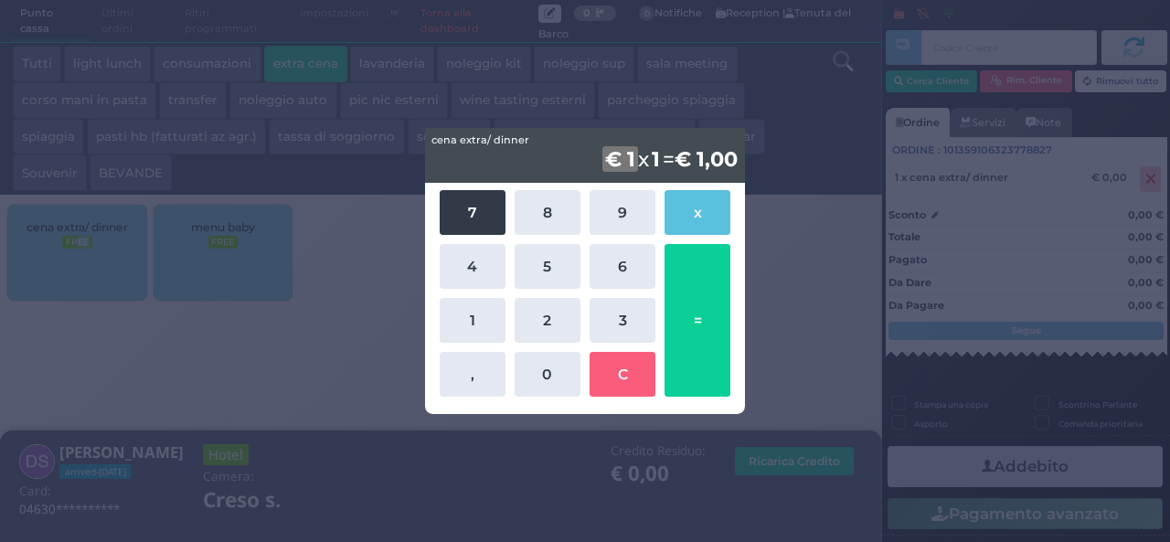
click at [468, 205] on button "7" at bounding box center [472, 212] width 66 height 45
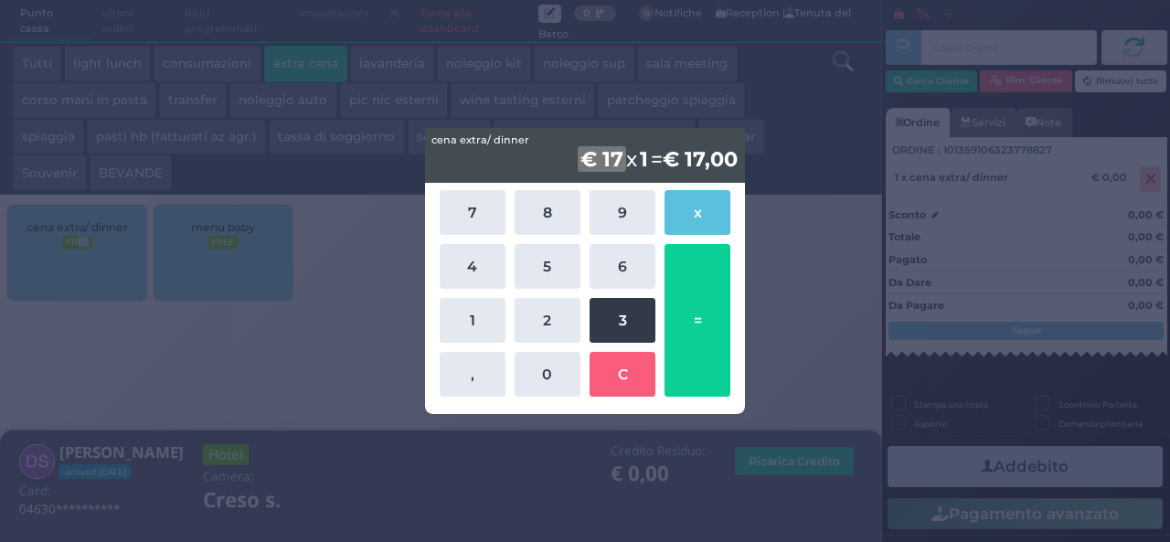
click at [629, 324] on button "3" at bounding box center [622, 320] width 66 height 45
click at [716, 301] on button "=" at bounding box center [697, 320] width 66 height 153
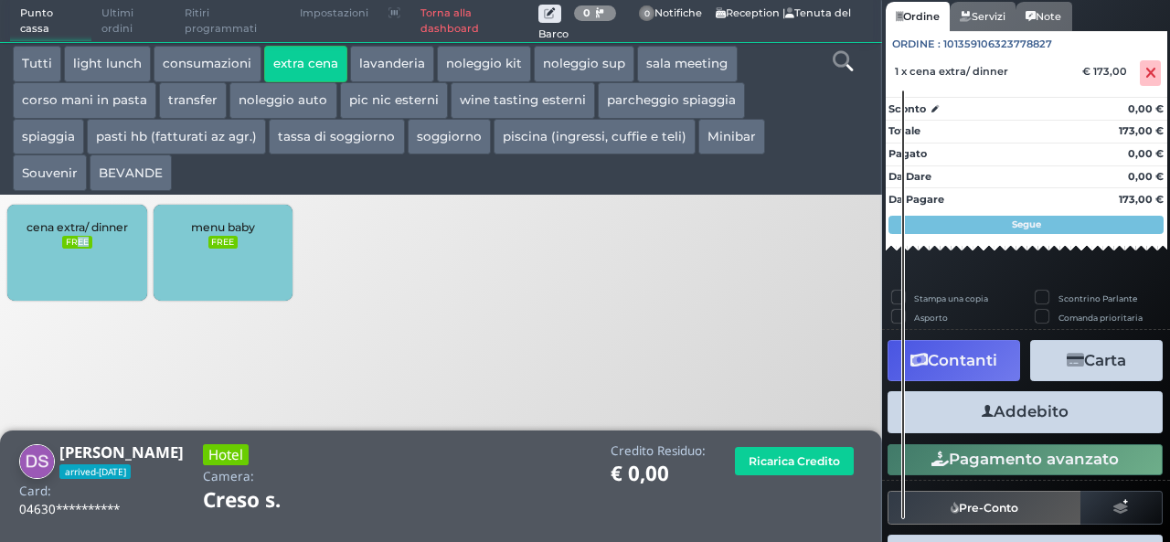
scroll to position [162, 0]
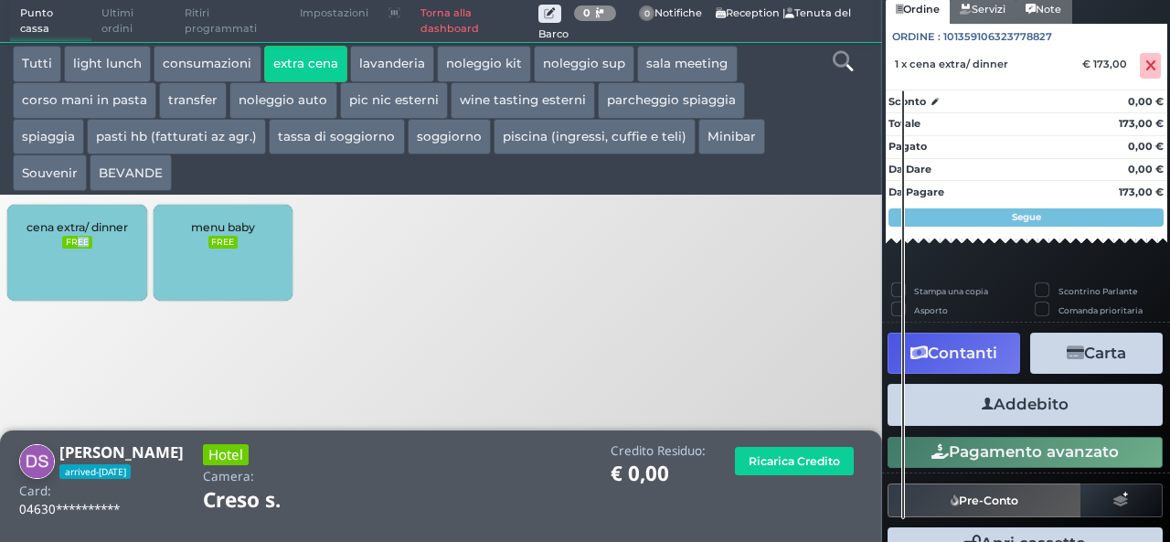
click at [1060, 402] on button "Addebito" at bounding box center [1024, 404] width 275 height 41
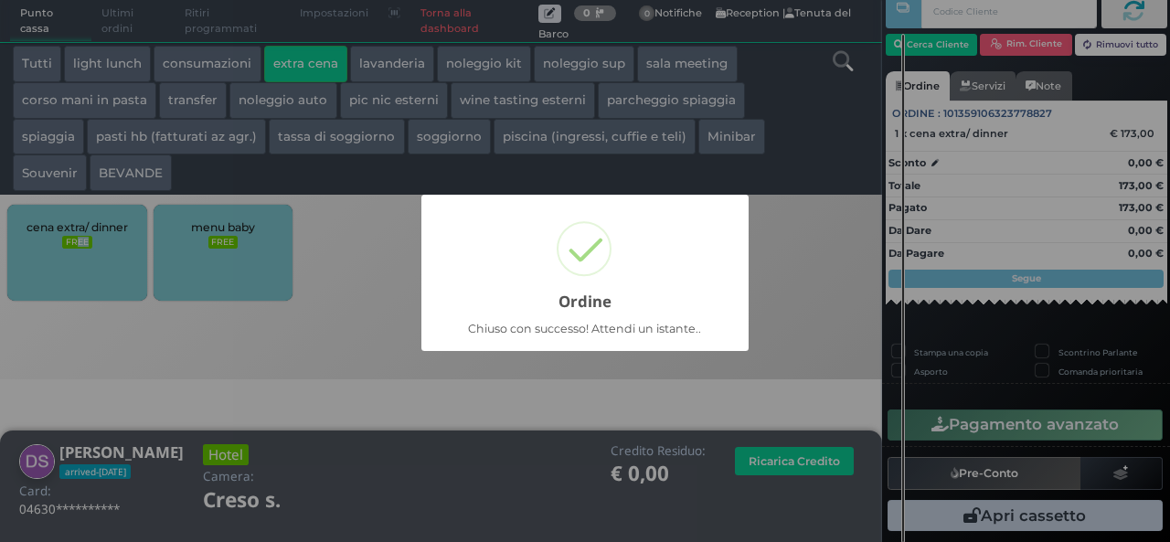
scroll to position [52, 0]
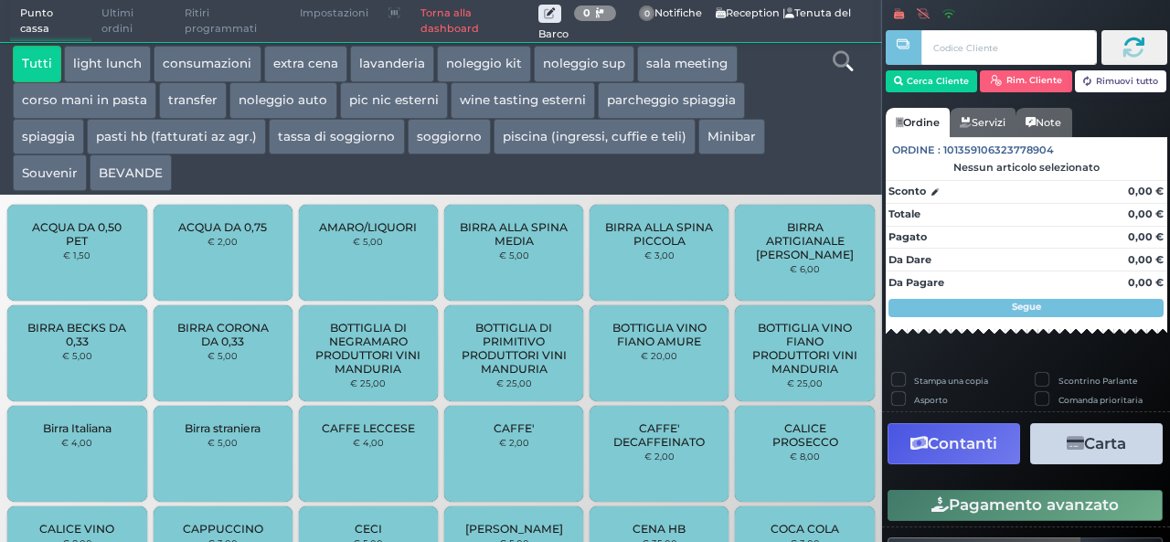
click at [145, 169] on button "BEVANDE" at bounding box center [131, 172] width 82 height 37
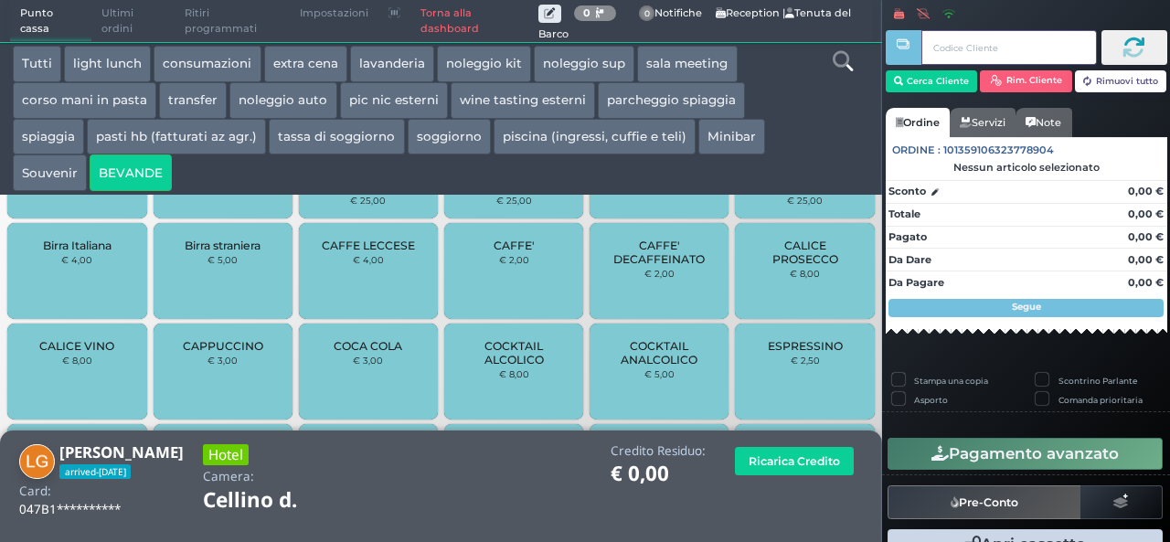
scroll to position [783, 0]
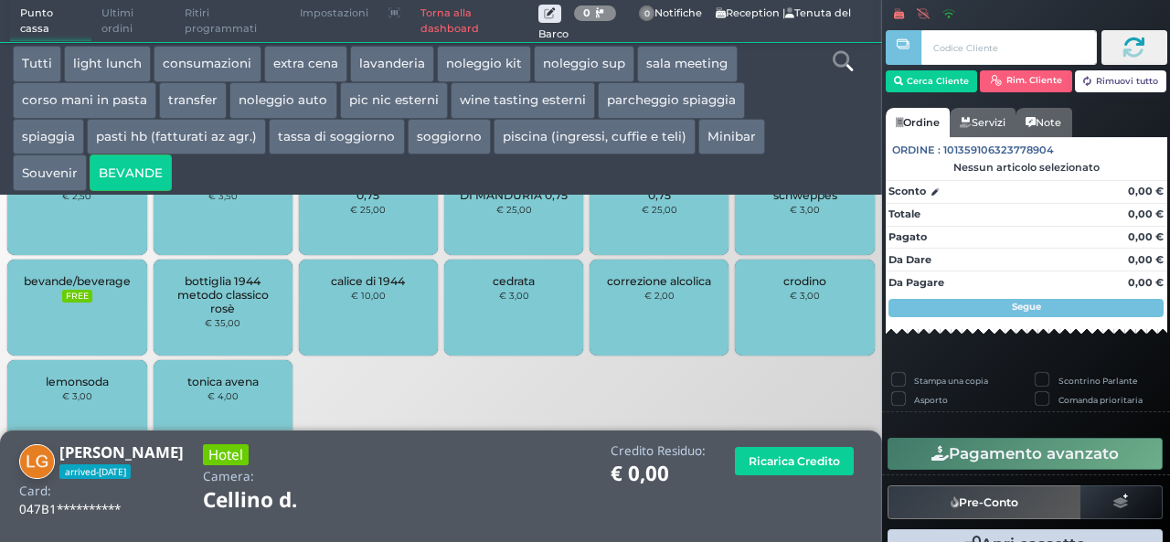
click at [37, 306] on div "bevande/beverage FREE" at bounding box center [76, 307] width 139 height 96
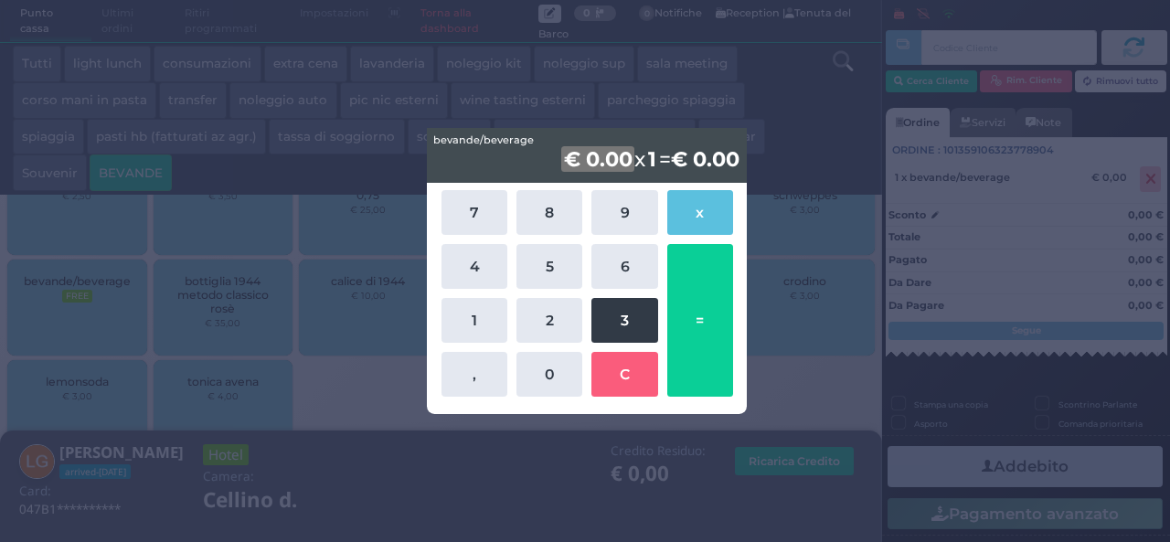
click at [630, 315] on button "3" at bounding box center [624, 320] width 66 height 45
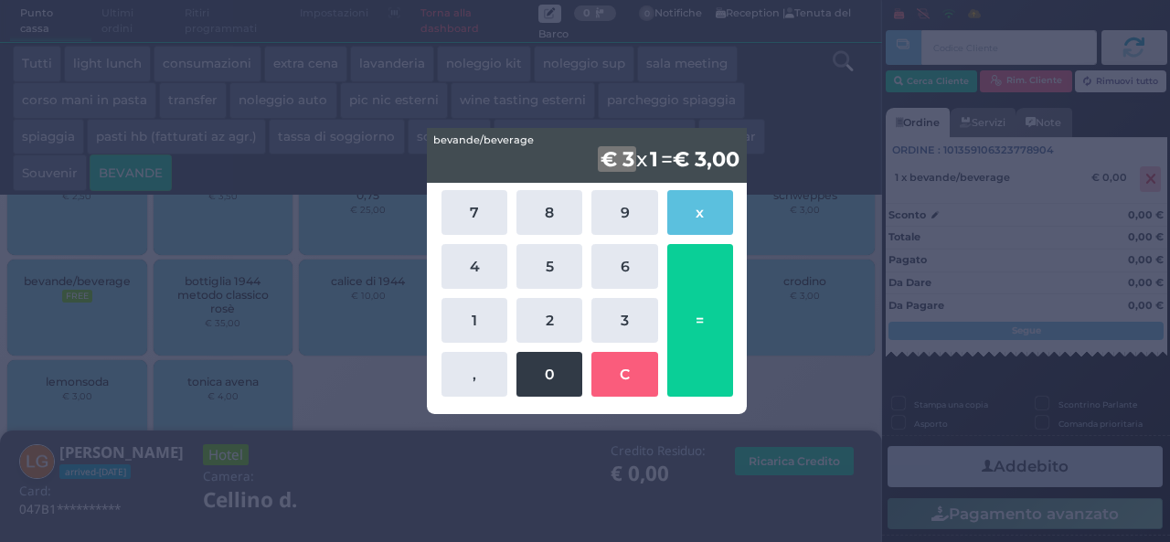
click at [543, 370] on button "0" at bounding box center [549, 374] width 66 height 45
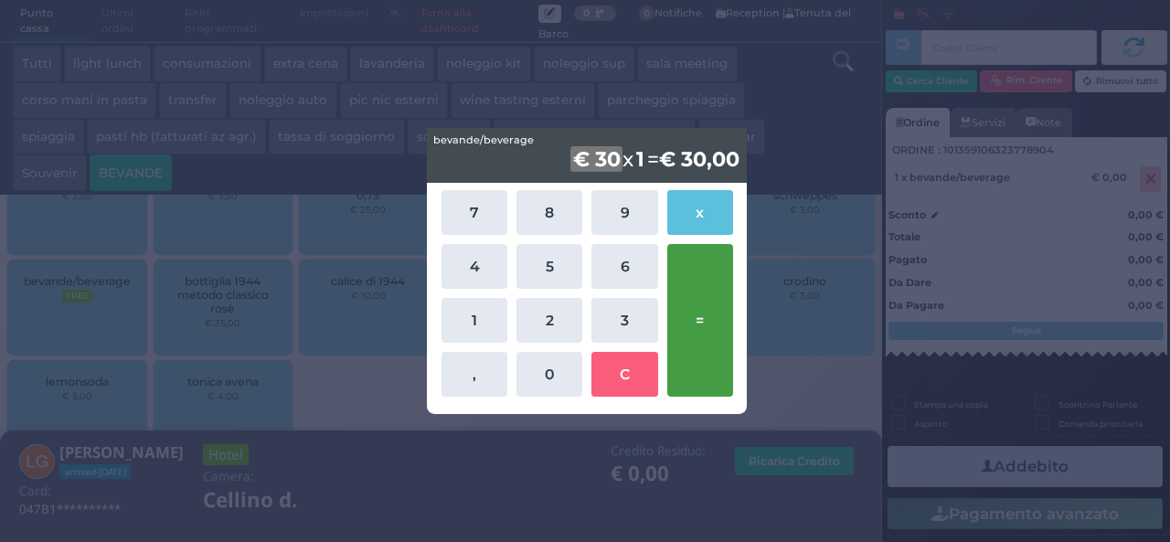
click at [703, 302] on button "=" at bounding box center [700, 320] width 66 height 153
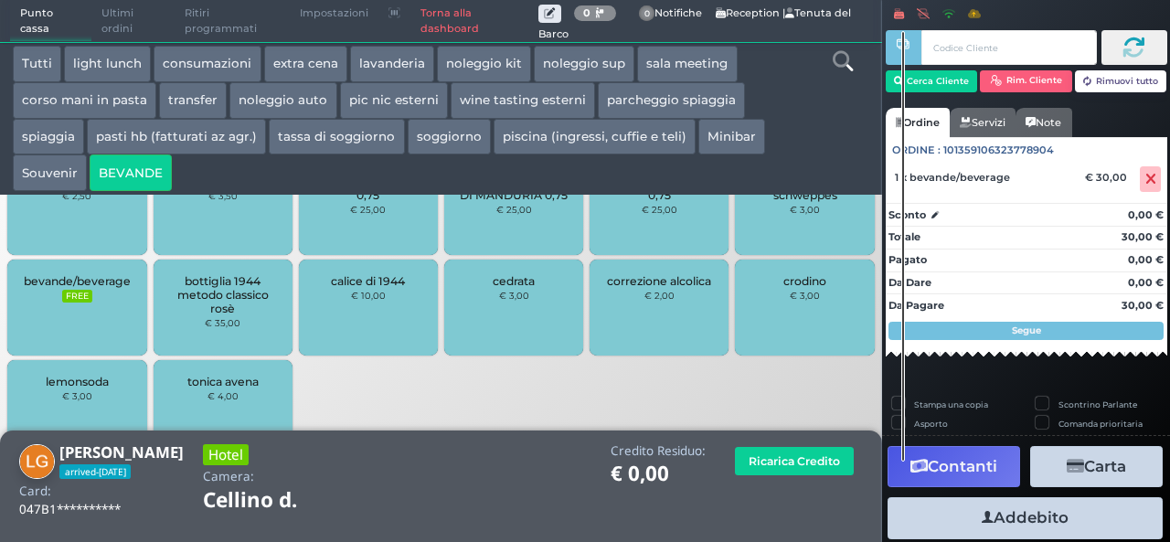
scroll to position [104, 0]
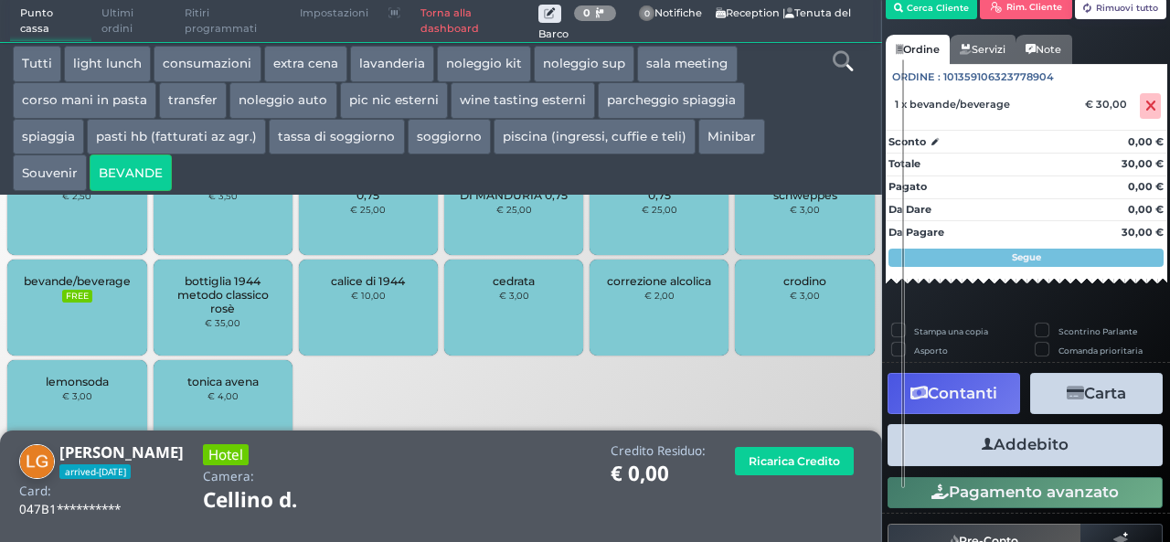
click at [1049, 441] on button "Addebito" at bounding box center [1024, 444] width 275 height 41
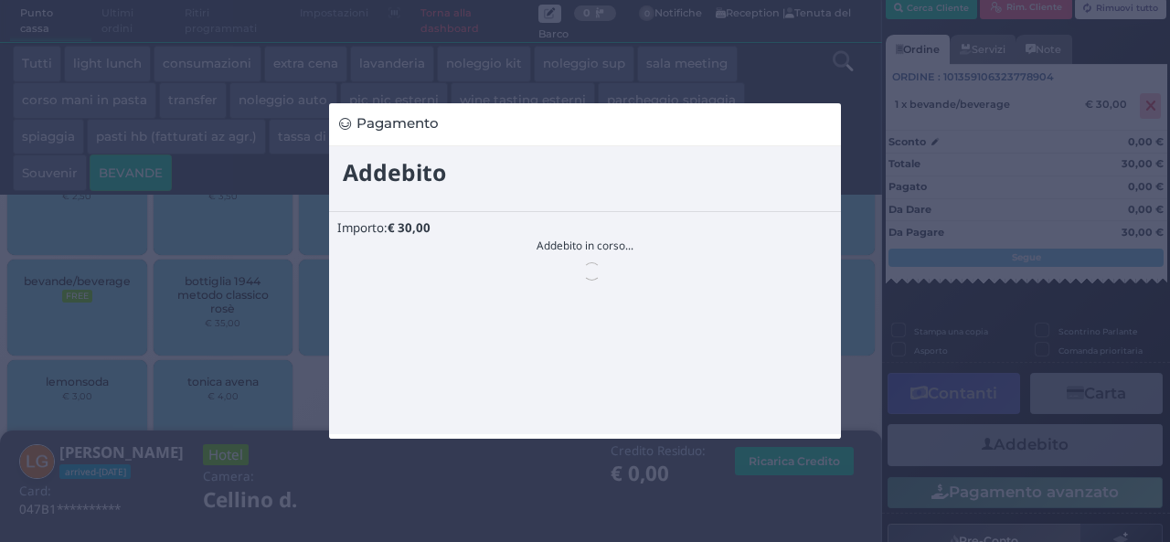
scroll to position [0, 0]
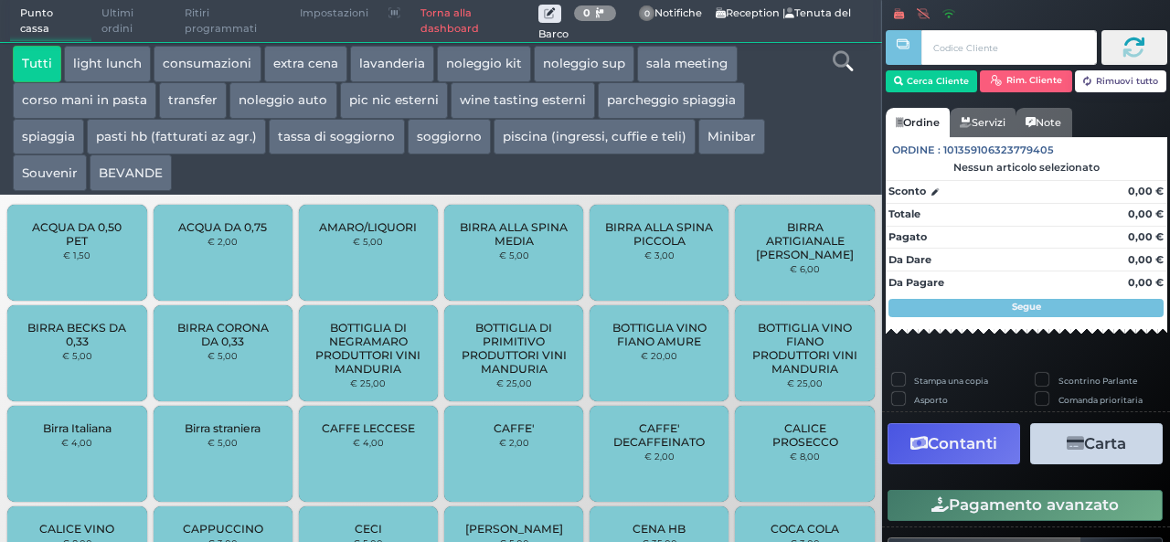
click at [133, 176] on button "BEVANDE" at bounding box center [131, 172] width 82 height 37
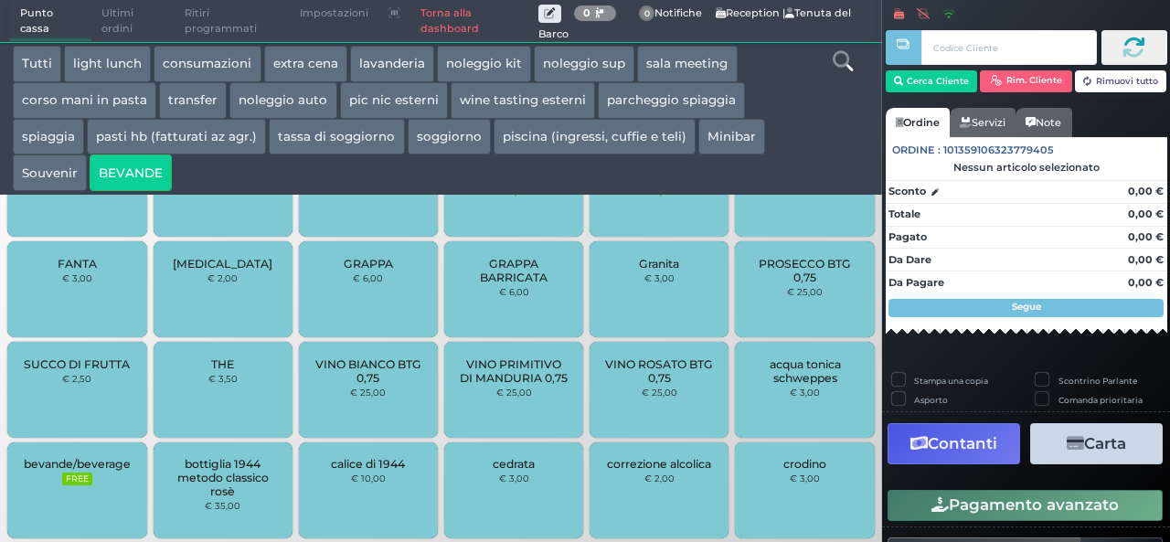
scroll to position [652, 0]
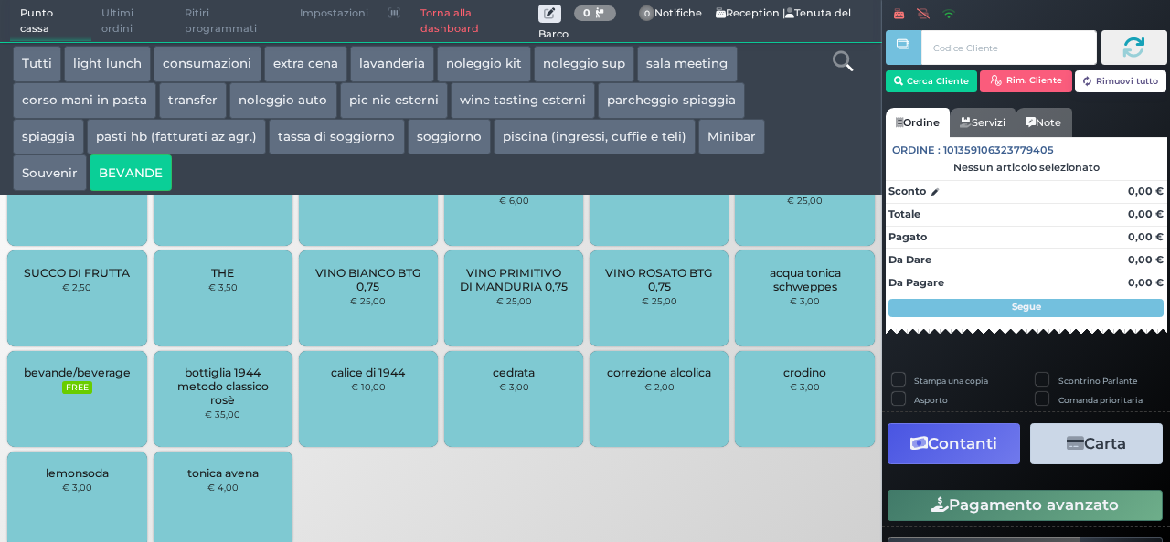
click at [84, 386] on small "FREE" at bounding box center [76, 387] width 29 height 13
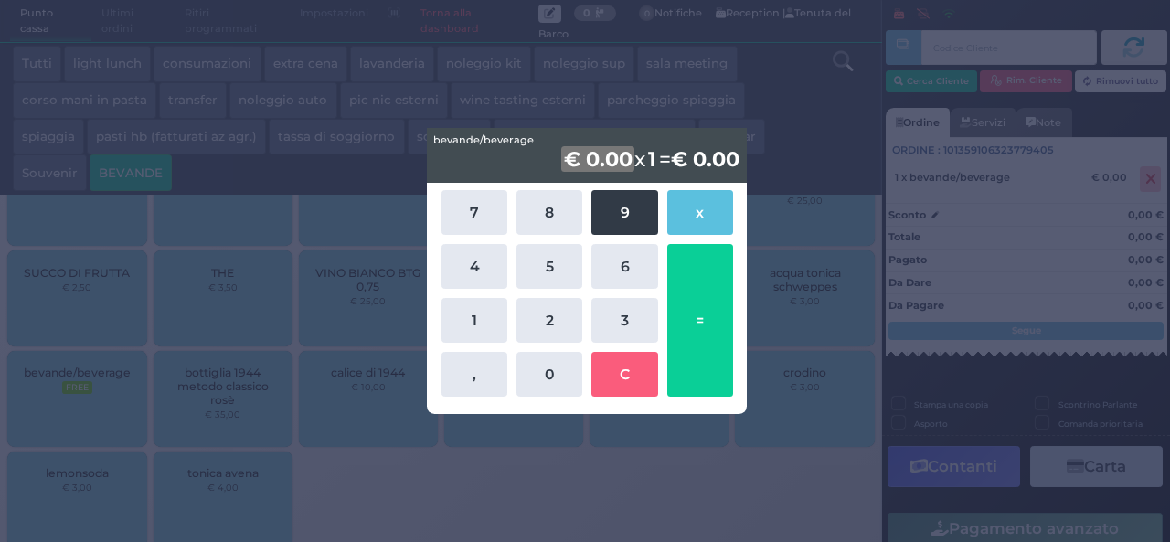
click at [610, 195] on button "9" at bounding box center [624, 212] width 66 height 45
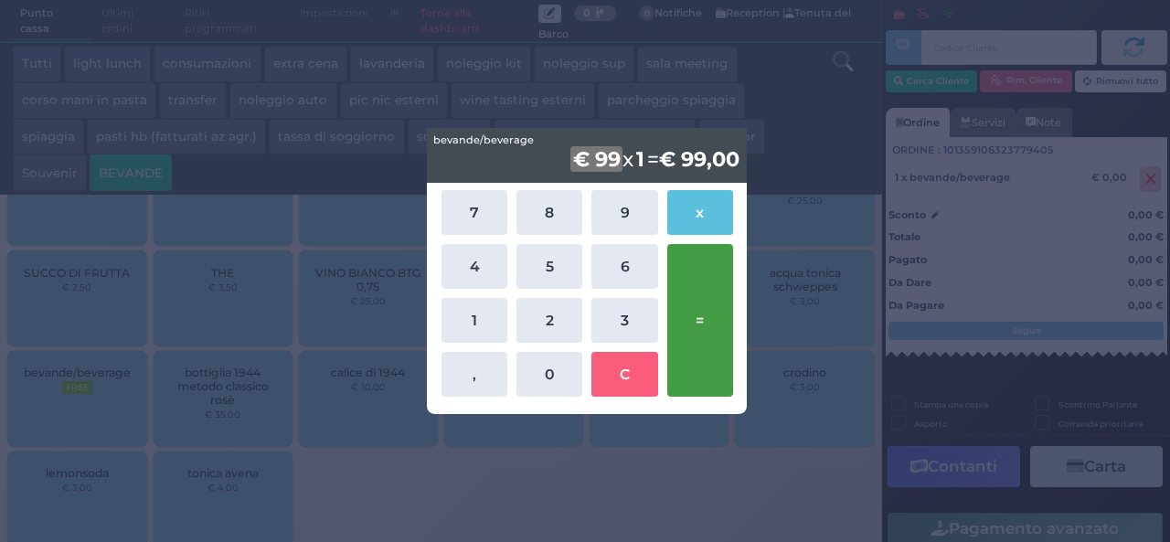
click at [710, 318] on button "=" at bounding box center [700, 320] width 66 height 153
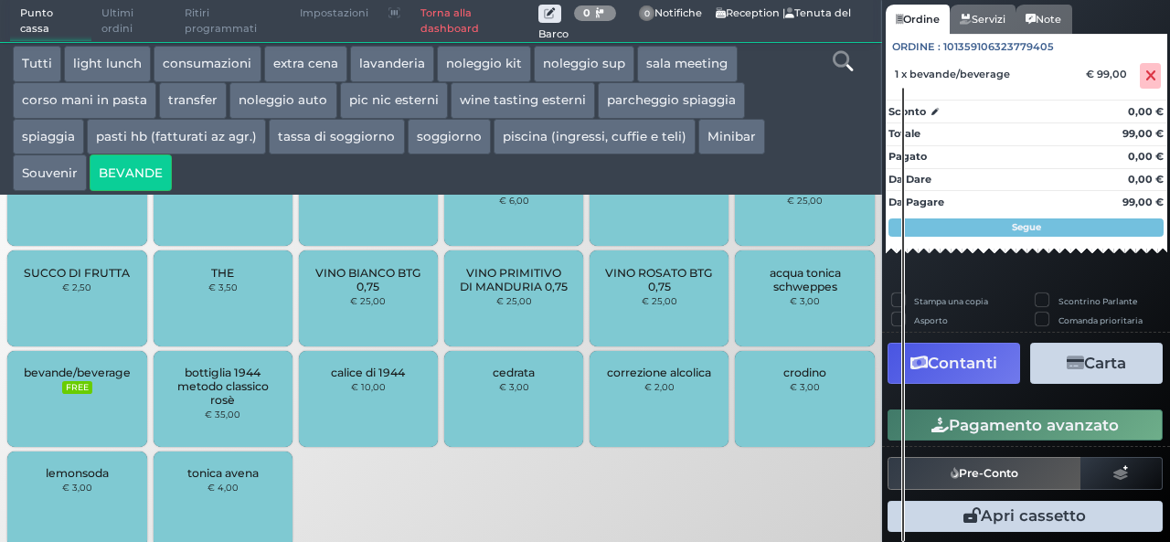
scroll to position [148, 0]
